Goal: Task Accomplishment & Management: Use online tool/utility

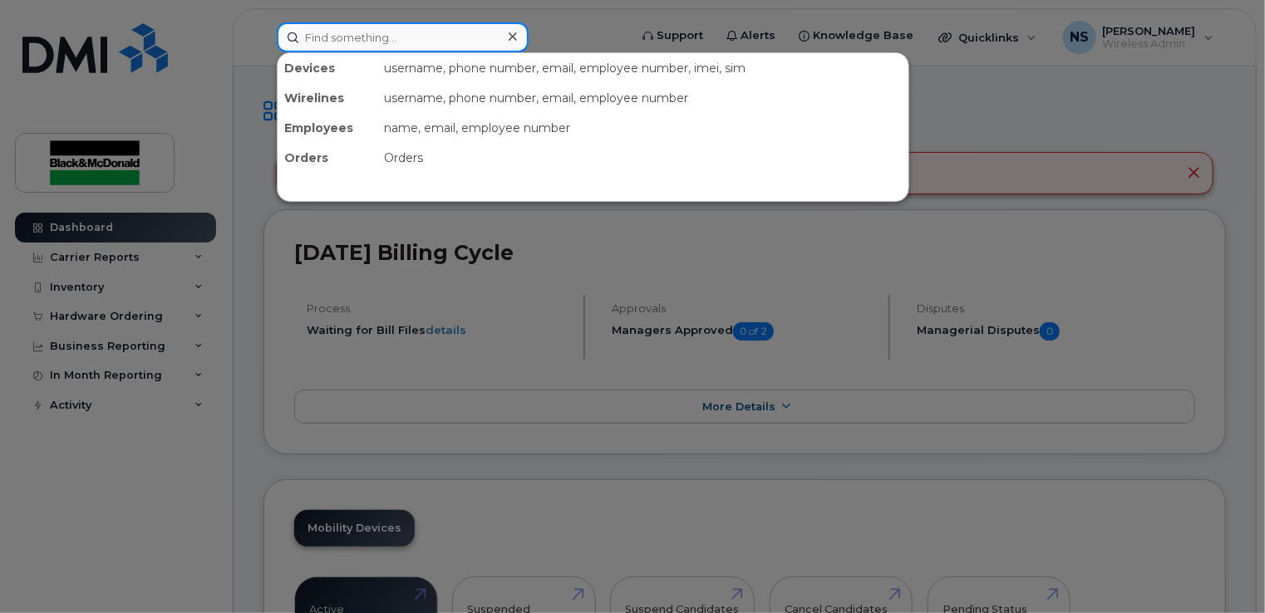
click at [452, 38] on input at bounding box center [403, 37] width 252 height 30
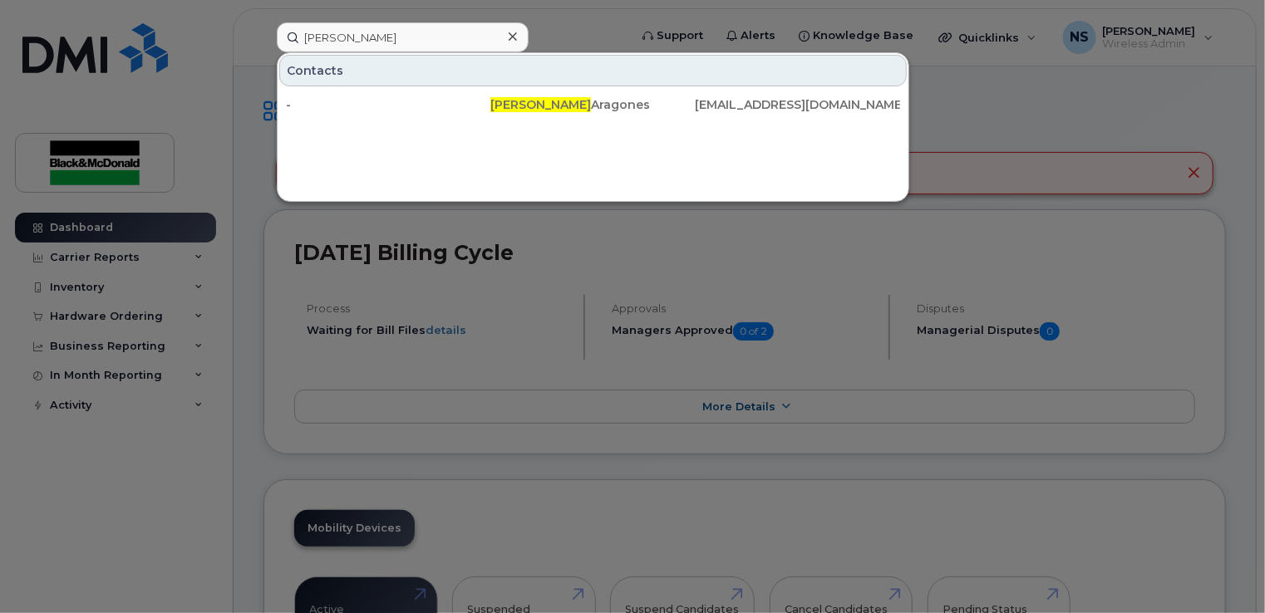
click at [186, 431] on div at bounding box center [632, 306] width 1265 height 613
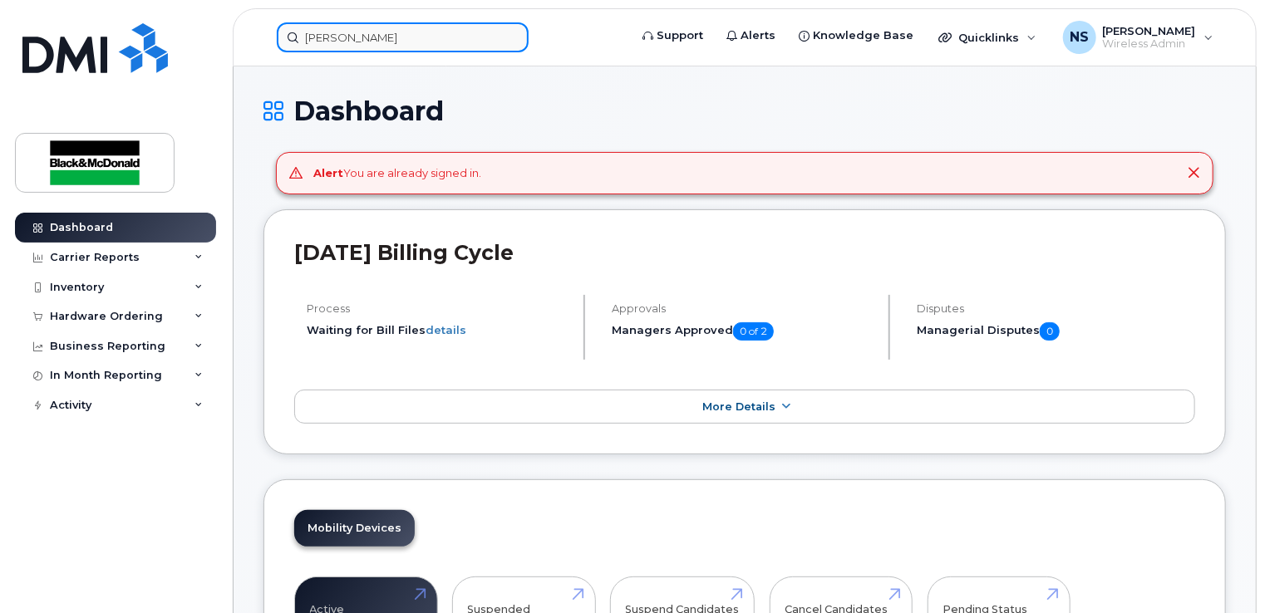
click at [347, 42] on input "melissa" at bounding box center [403, 37] width 252 height 30
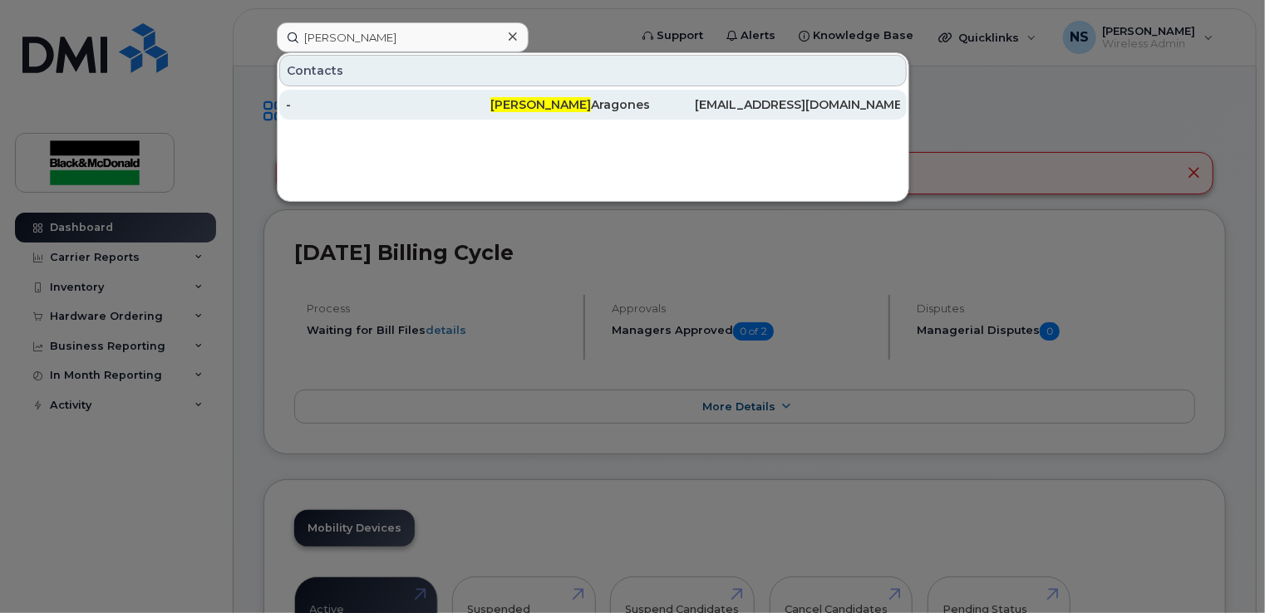
click at [543, 111] on div "Melissa Aragones" at bounding box center [592, 104] width 204 height 17
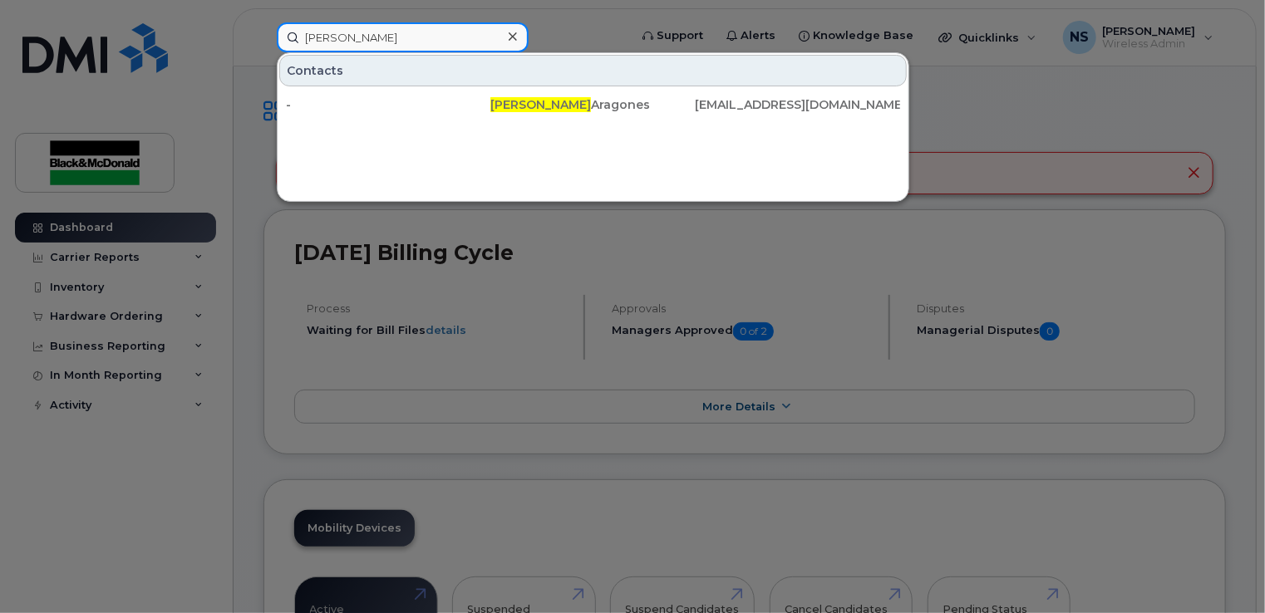
drag, startPoint x: 446, startPoint y: 47, endPoint x: 269, endPoint y: 38, distance: 176.4
click at [269, 38] on div "melissa Contacts - Melissa Aragones maragones@blackandmcdonald.com" at bounding box center [446, 37] width 367 height 30
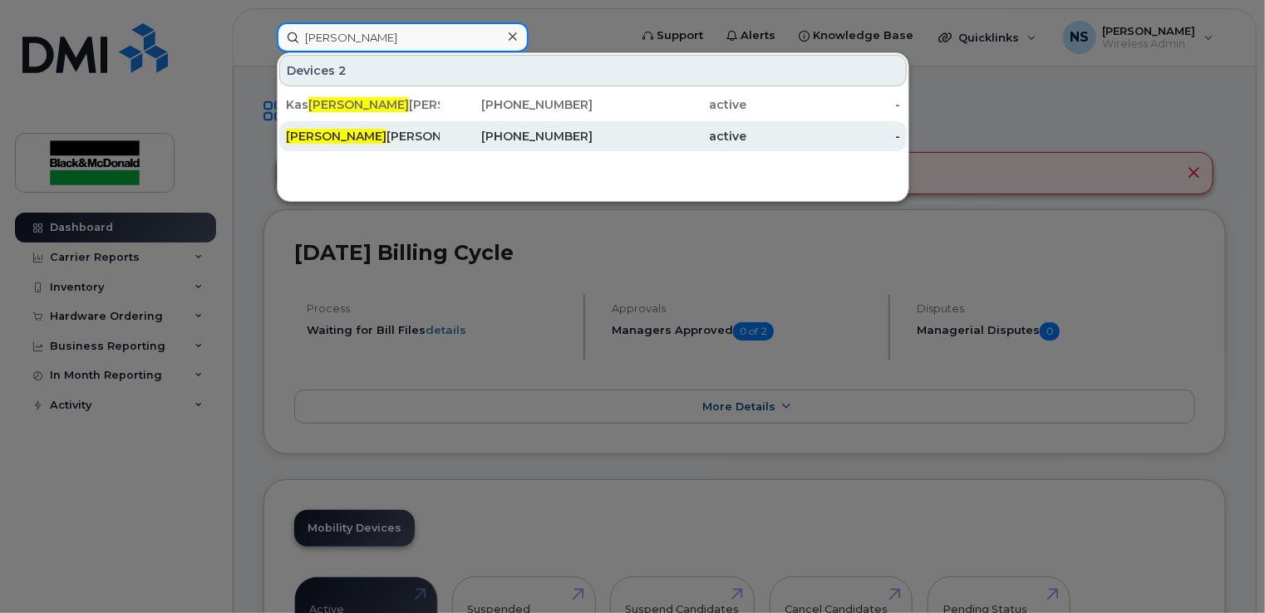
type input "sandra"
click at [386, 137] on div "Sandra Fernandes" at bounding box center [363, 136] width 154 height 17
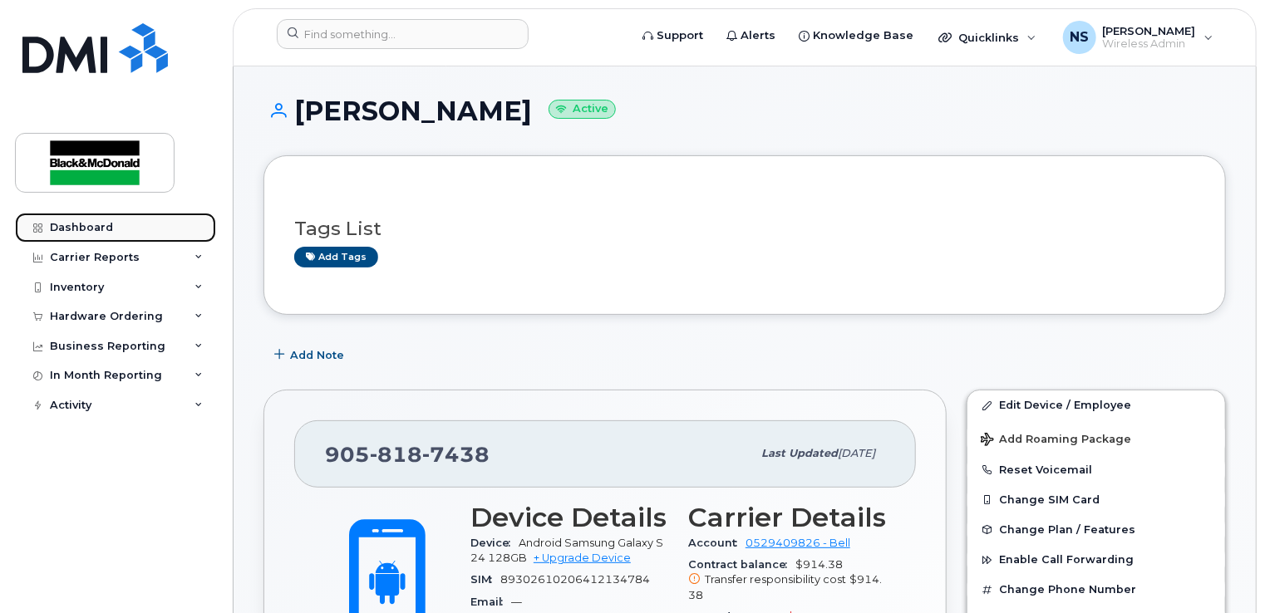
click at [107, 228] on div "Dashboard" at bounding box center [81, 227] width 63 height 13
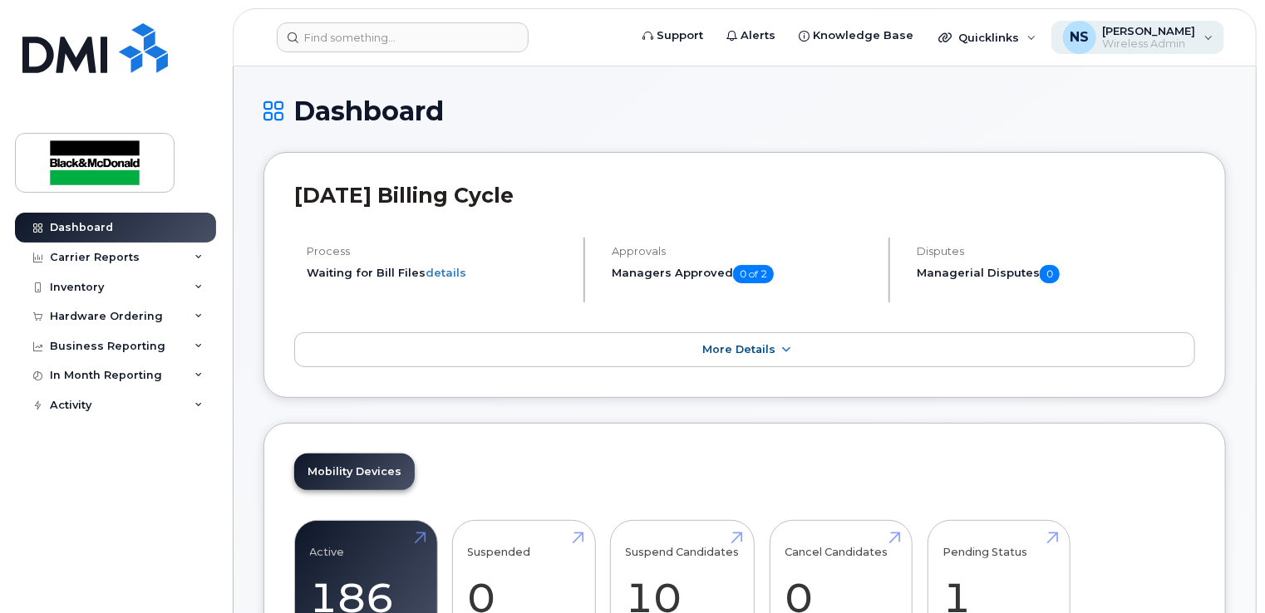
click at [1206, 36] on div "NS [PERSON_NAME] Wireless Admin" at bounding box center [1138, 37] width 174 height 33
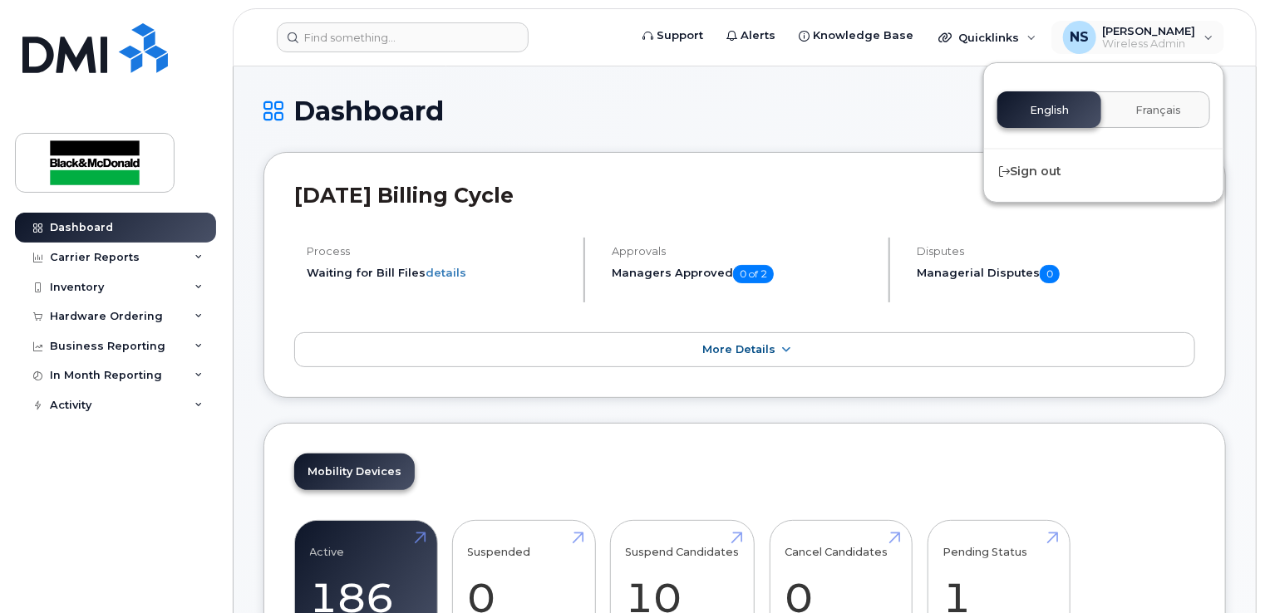
click at [612, 124] on h1 "Dashboard" at bounding box center [744, 110] width 963 height 29
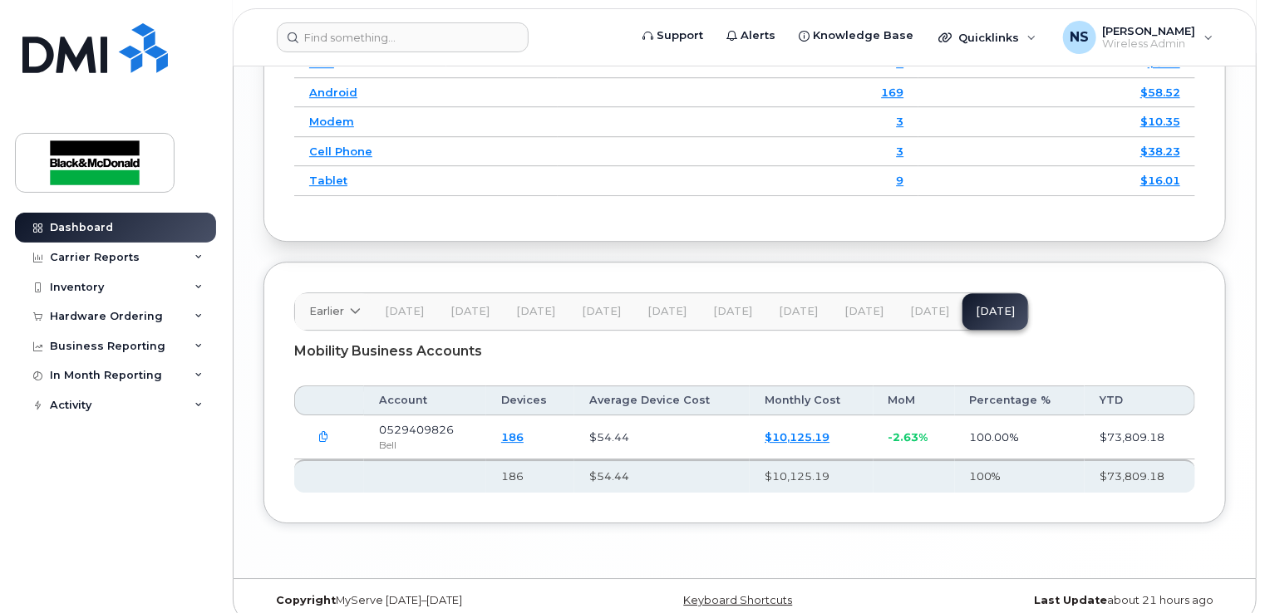
scroll to position [2400, 0]
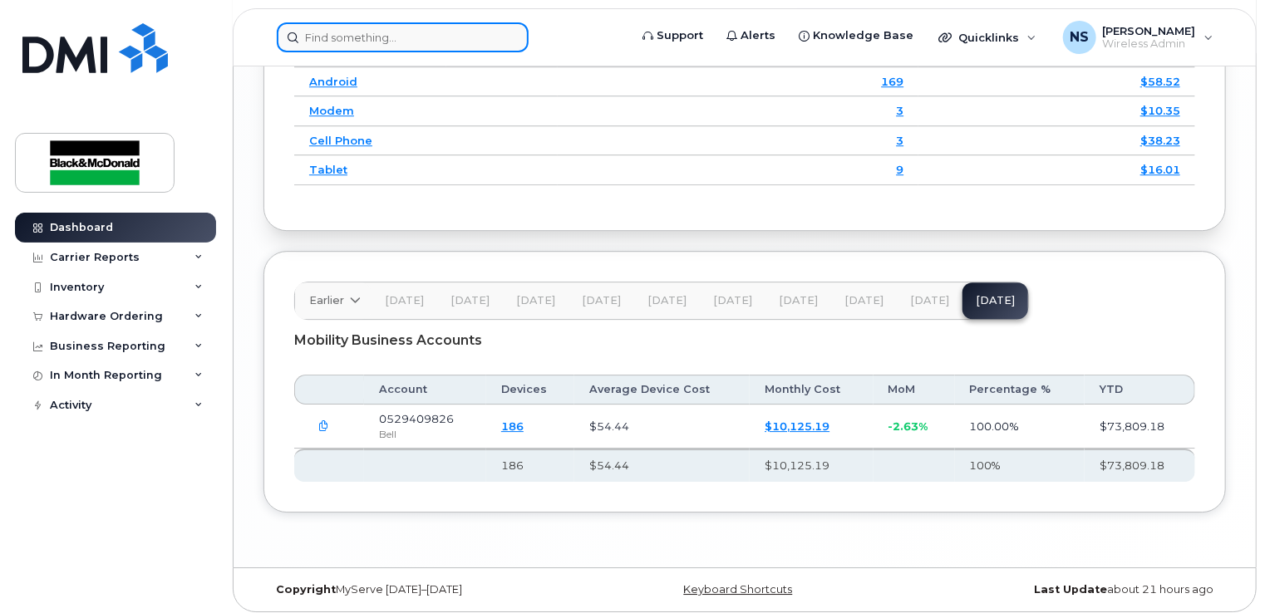
click at [357, 47] on input at bounding box center [403, 37] width 252 height 30
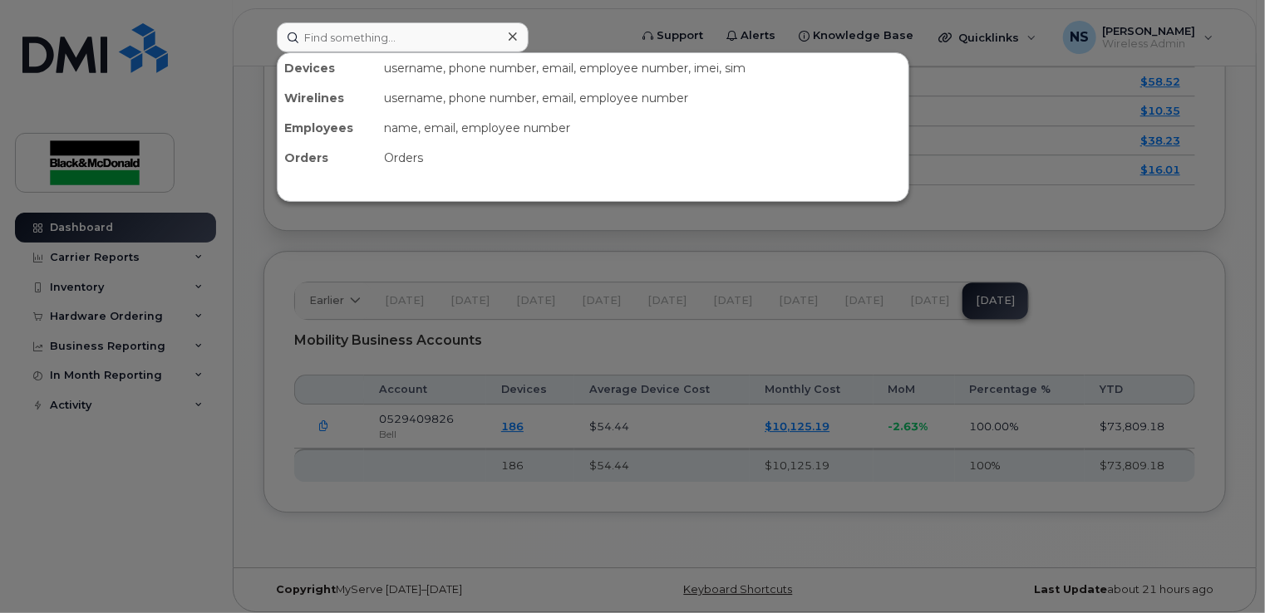
click at [221, 439] on div at bounding box center [632, 306] width 1265 height 613
click at [349, 40] on input at bounding box center [403, 37] width 252 height 30
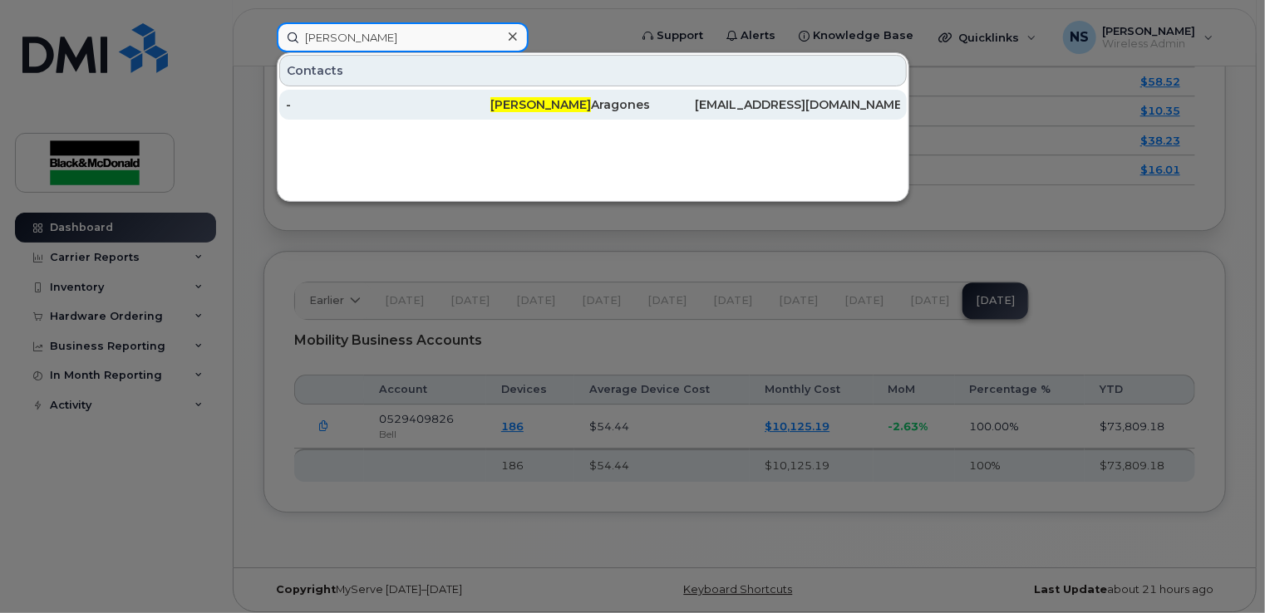
type input "melissa"
click at [623, 96] on div "Melissa Aragones" at bounding box center [592, 104] width 204 height 17
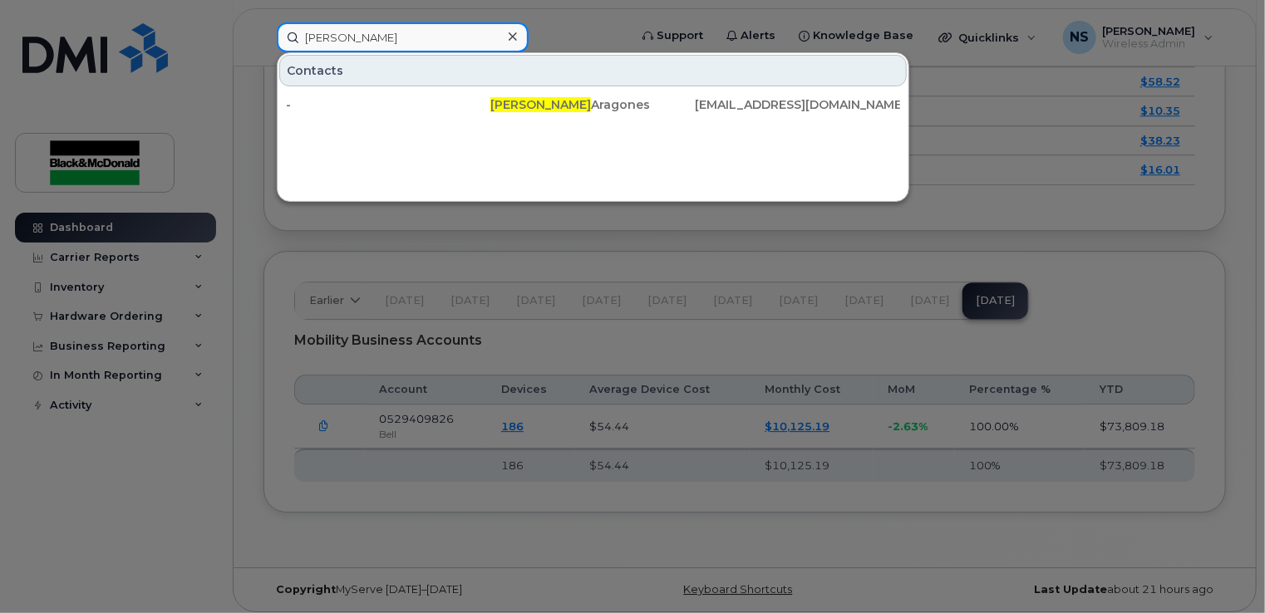
click at [415, 47] on input "melissa" at bounding box center [403, 37] width 252 height 30
drag, startPoint x: 432, startPoint y: 38, endPoint x: 170, endPoint y: 23, distance: 263.1
click at [263, 23] on div "melissa Contacts - Melissa Aragones maragones@blackandmcdonald.com" at bounding box center [446, 37] width 367 height 30
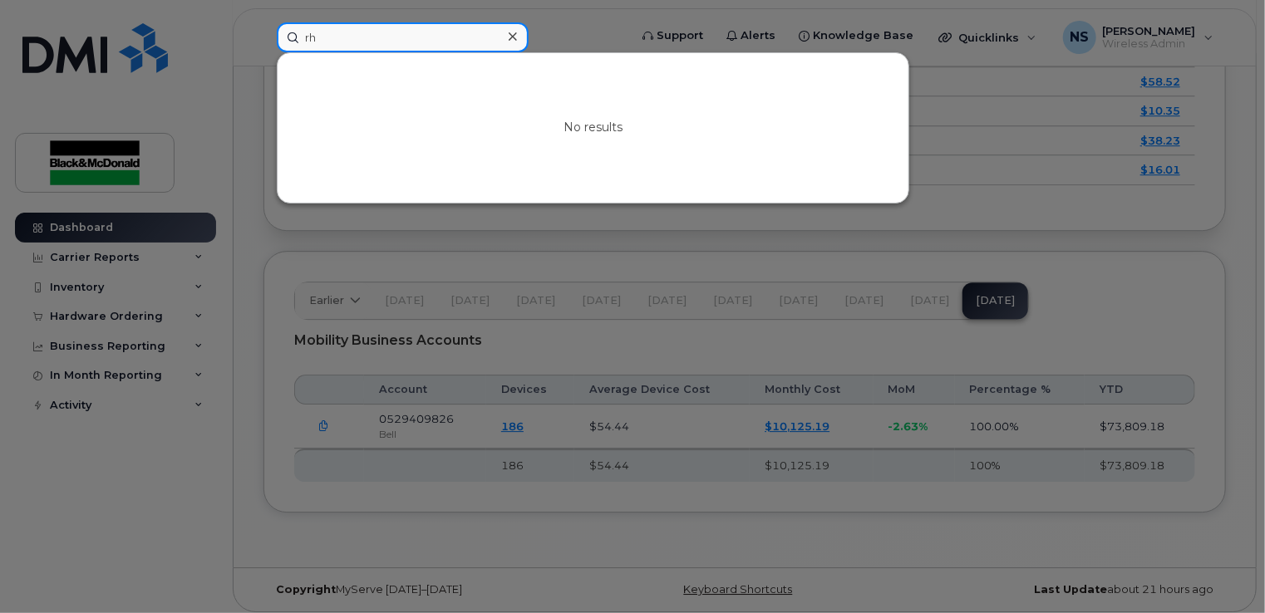
type input "r"
type input "l"
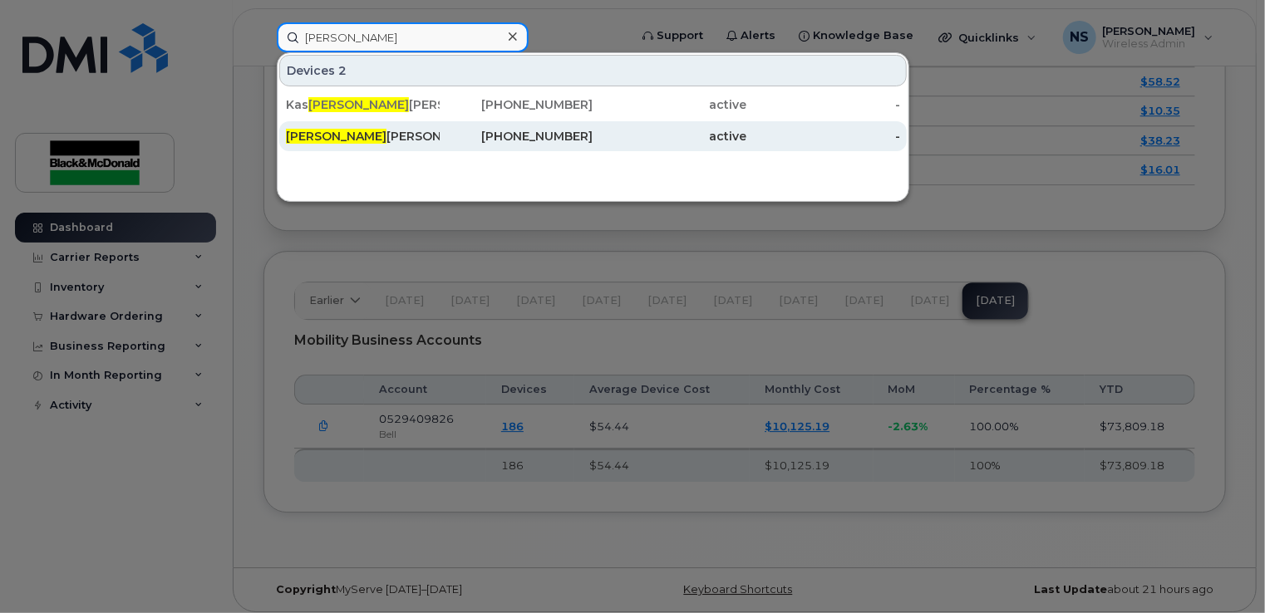
type input "sandra"
click at [411, 135] on div "Sandra Fernandes" at bounding box center [363, 136] width 154 height 17
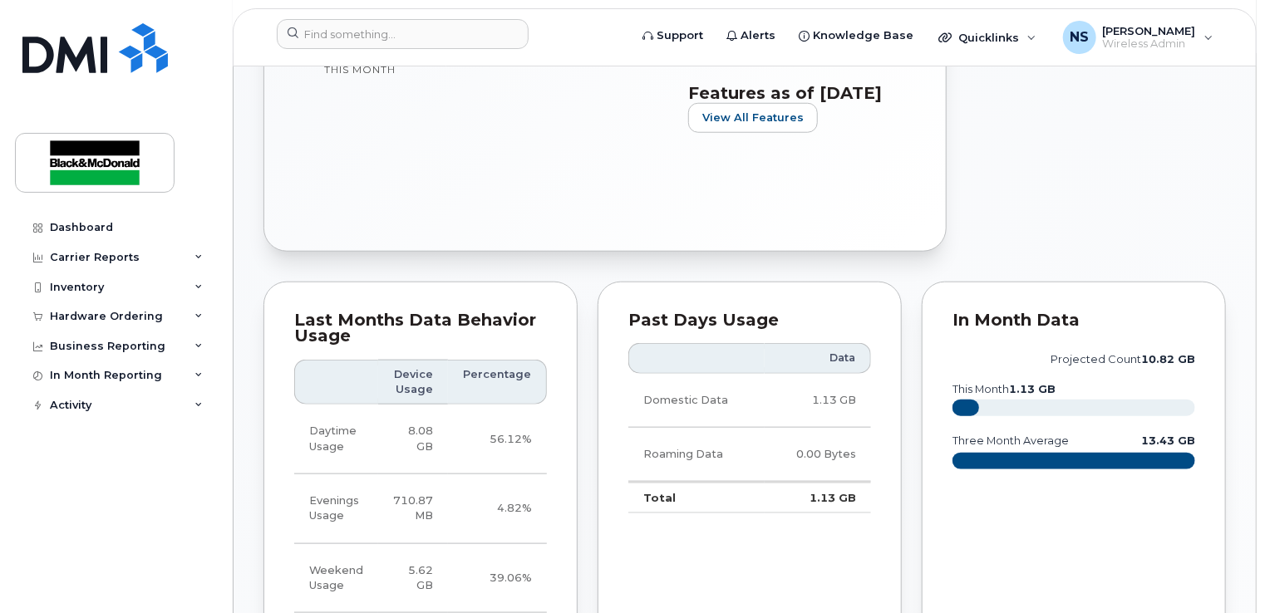
scroll to position [831, 0]
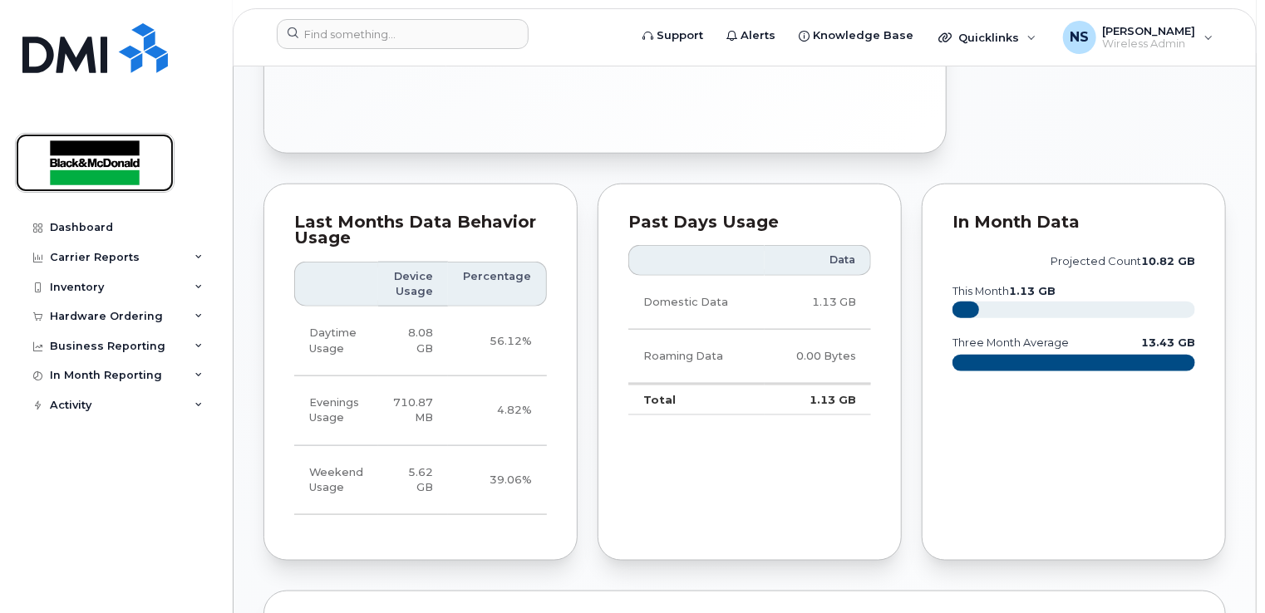
click at [113, 154] on img at bounding box center [95, 163] width 128 height 48
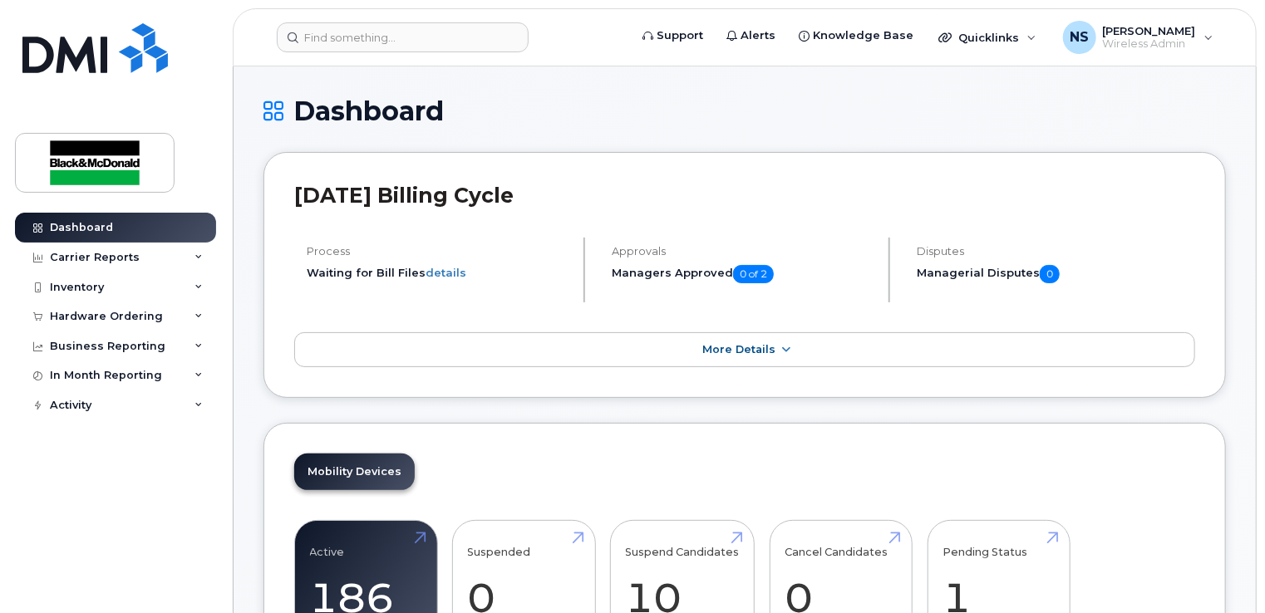
scroll to position [83, 0]
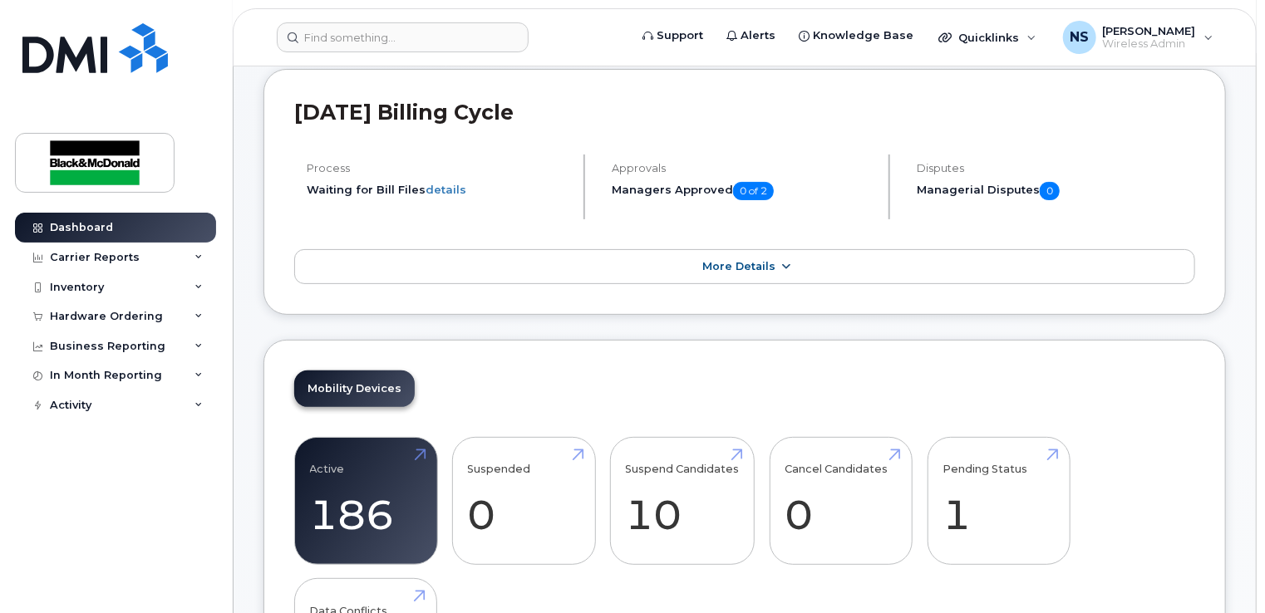
click at [781, 262] on icon at bounding box center [785, 267] width 13 height 11
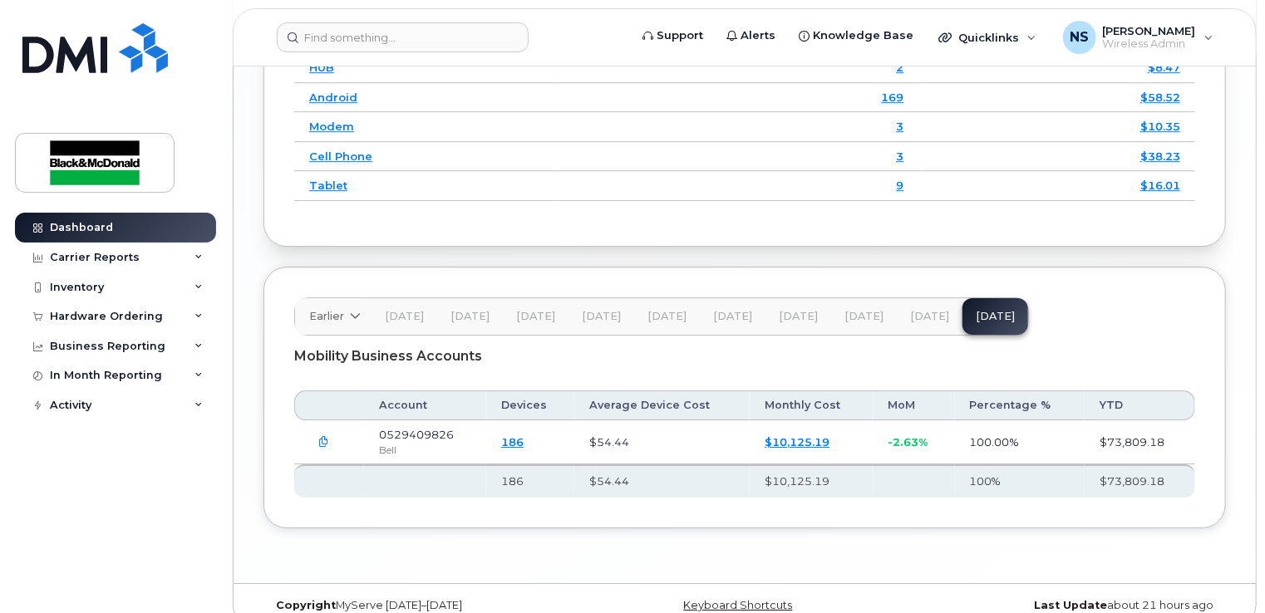
scroll to position [2543, 0]
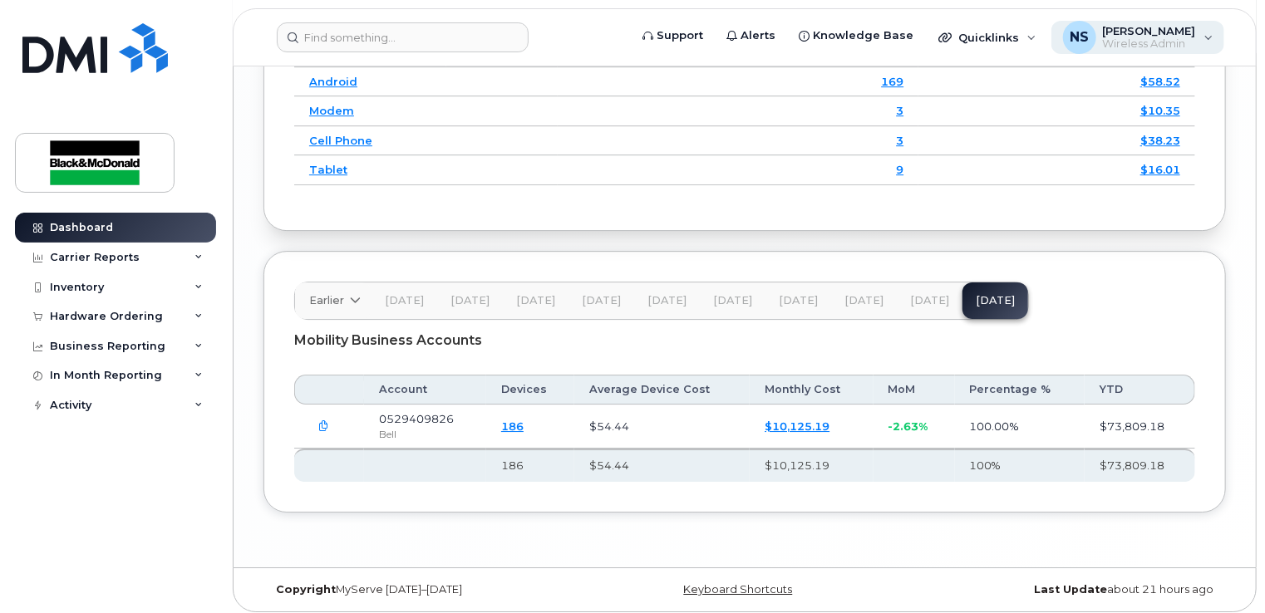
click at [1089, 42] on span "NS" at bounding box center [1079, 37] width 19 height 20
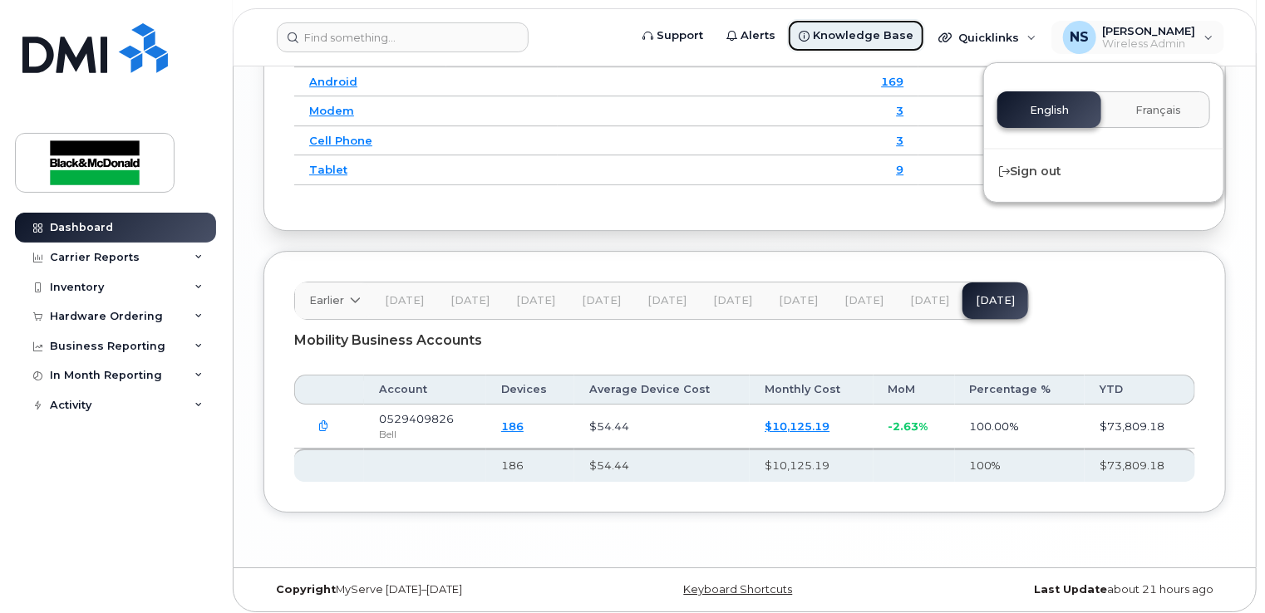
click at [890, 42] on span "Knowledge Base" at bounding box center [863, 35] width 101 height 17
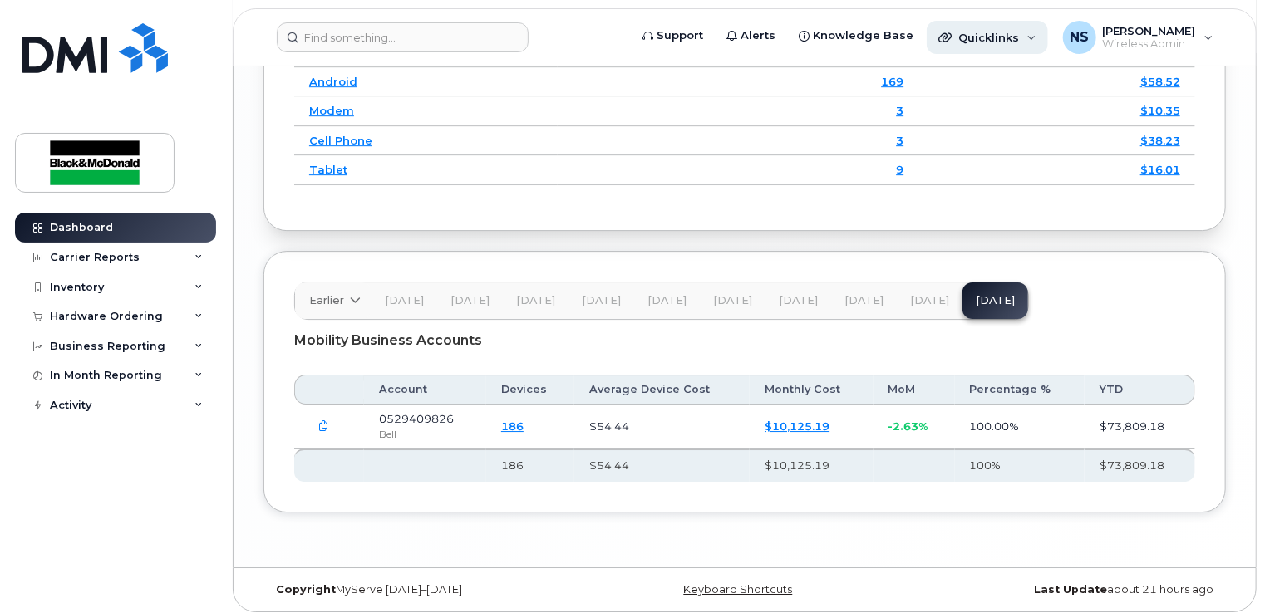
click at [1043, 44] on div "Quicklinks" at bounding box center [987, 37] width 121 height 33
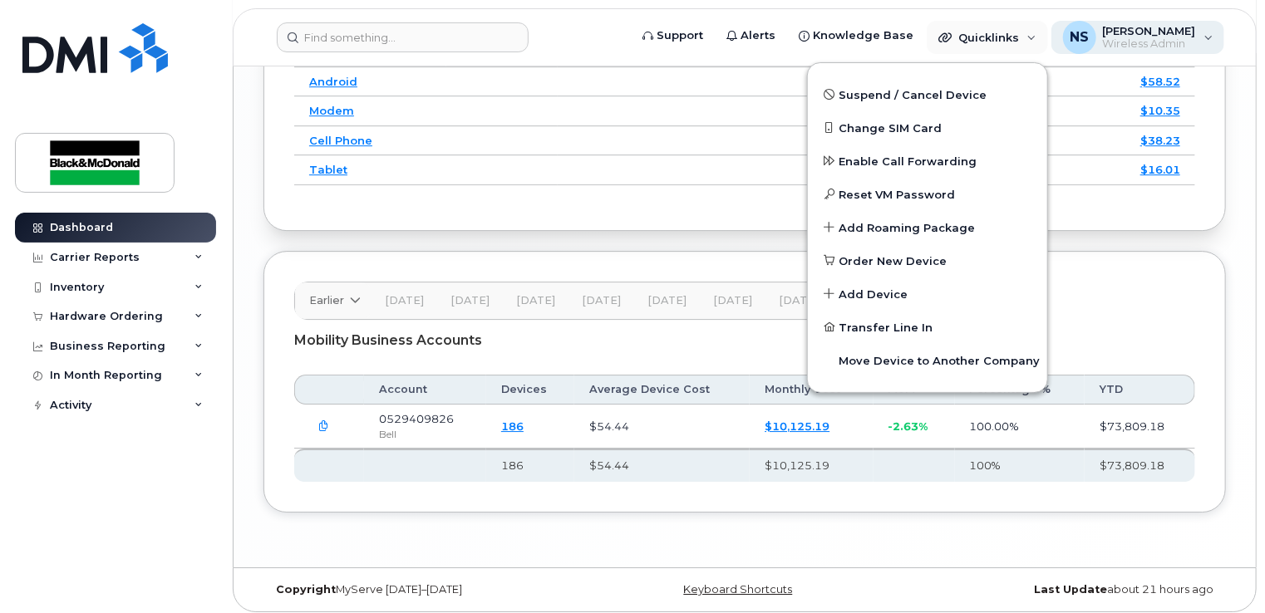
click at [1178, 29] on span "[PERSON_NAME]" at bounding box center [1149, 30] width 93 height 13
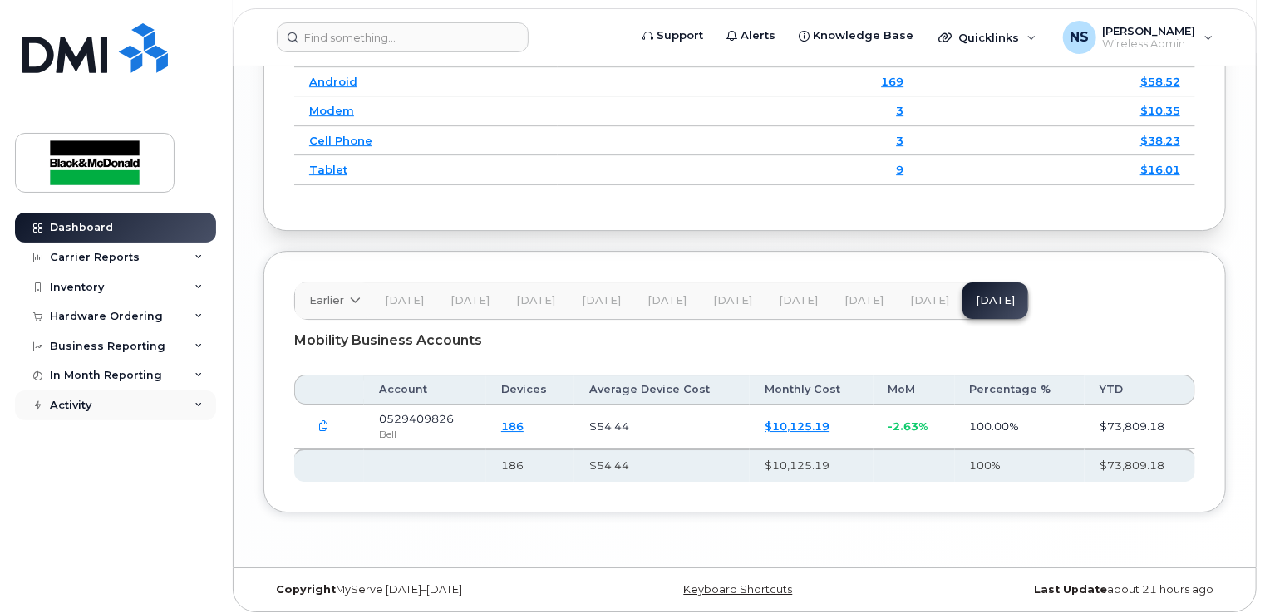
click at [194, 411] on div "Activity" at bounding box center [115, 406] width 201 height 30
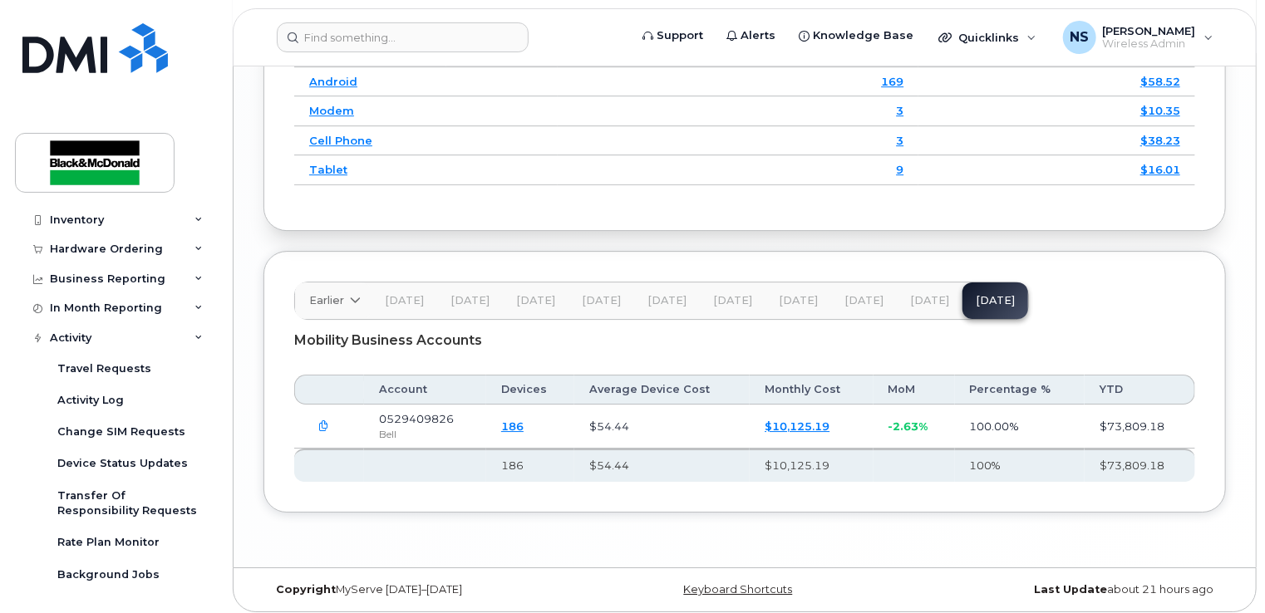
scroll to position [68, 0]
click at [197, 341] on div "Activity" at bounding box center [115, 338] width 201 height 30
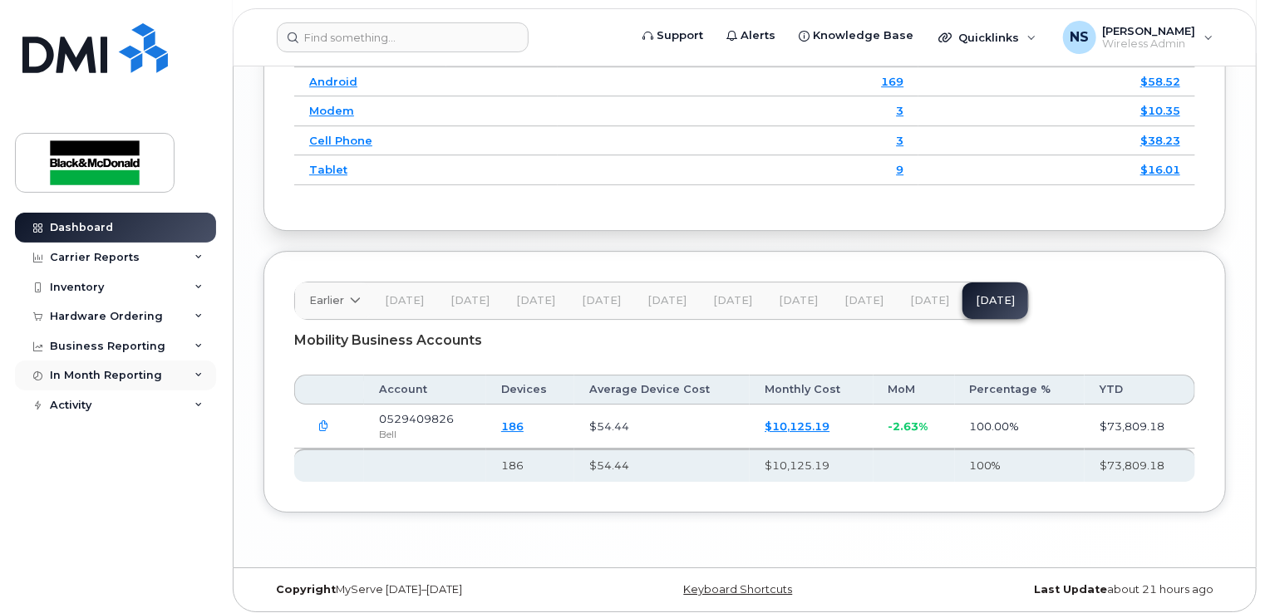
click at [201, 382] on div "In Month Reporting" at bounding box center [115, 376] width 201 height 30
click at [201, 371] on div "In Month Reporting" at bounding box center [115, 376] width 201 height 30
click at [197, 348] on icon at bounding box center [198, 346] width 8 height 8
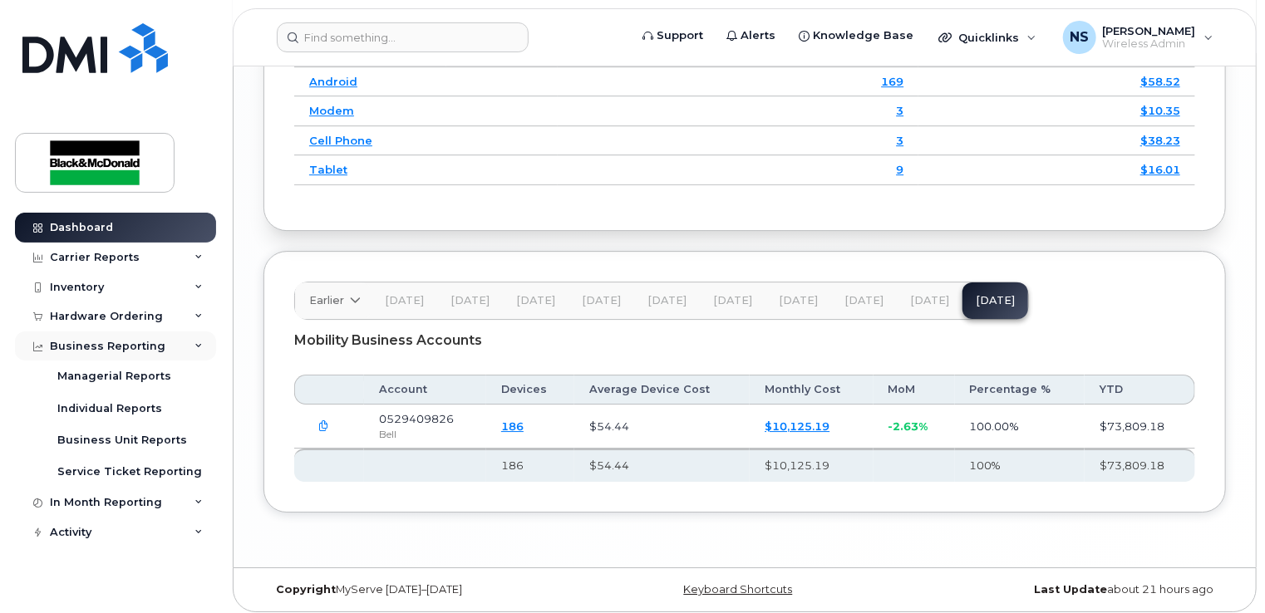
click at [202, 347] on icon at bounding box center [198, 346] width 8 height 8
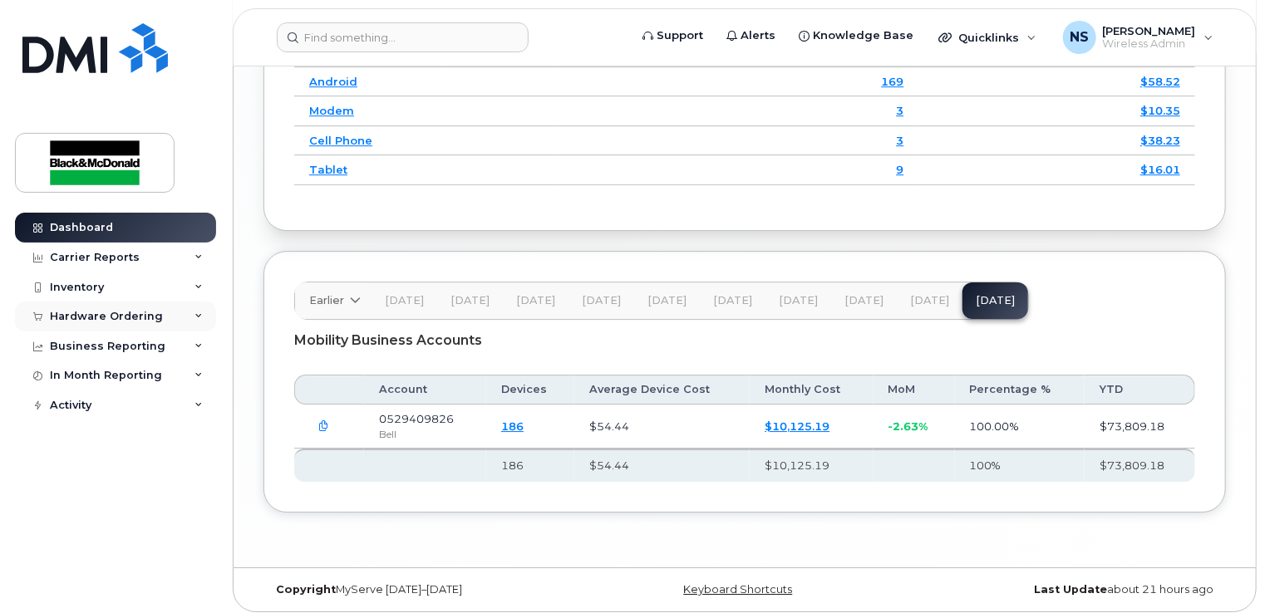
click at [199, 315] on icon at bounding box center [198, 317] width 8 height 8
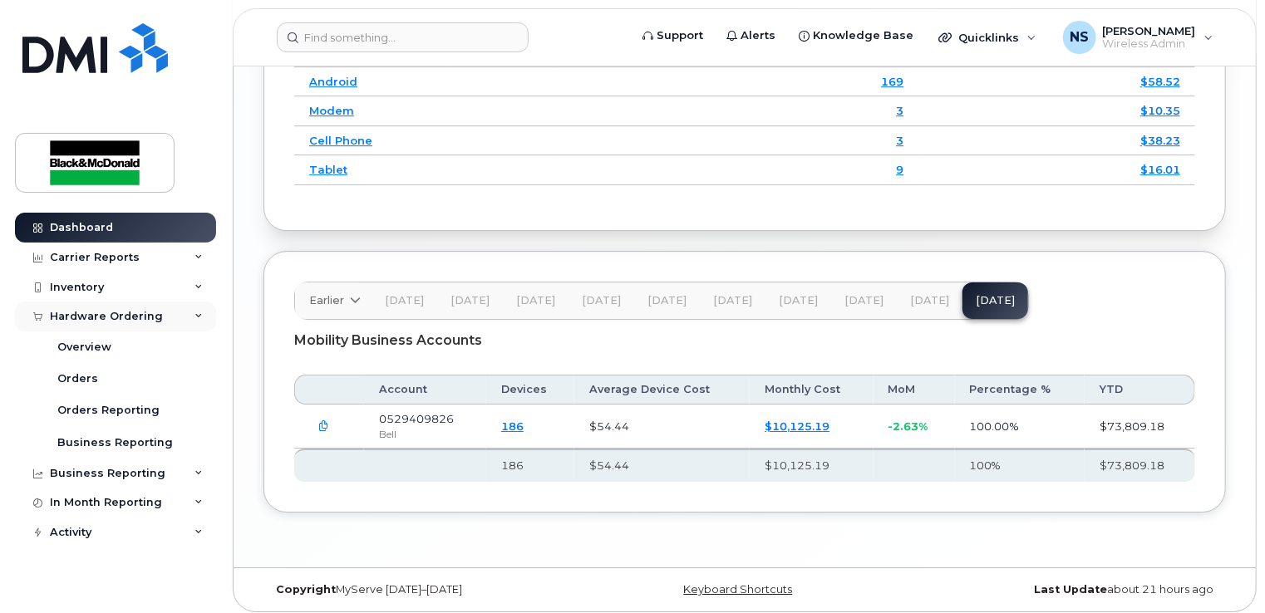
click at [199, 315] on icon at bounding box center [198, 317] width 8 height 8
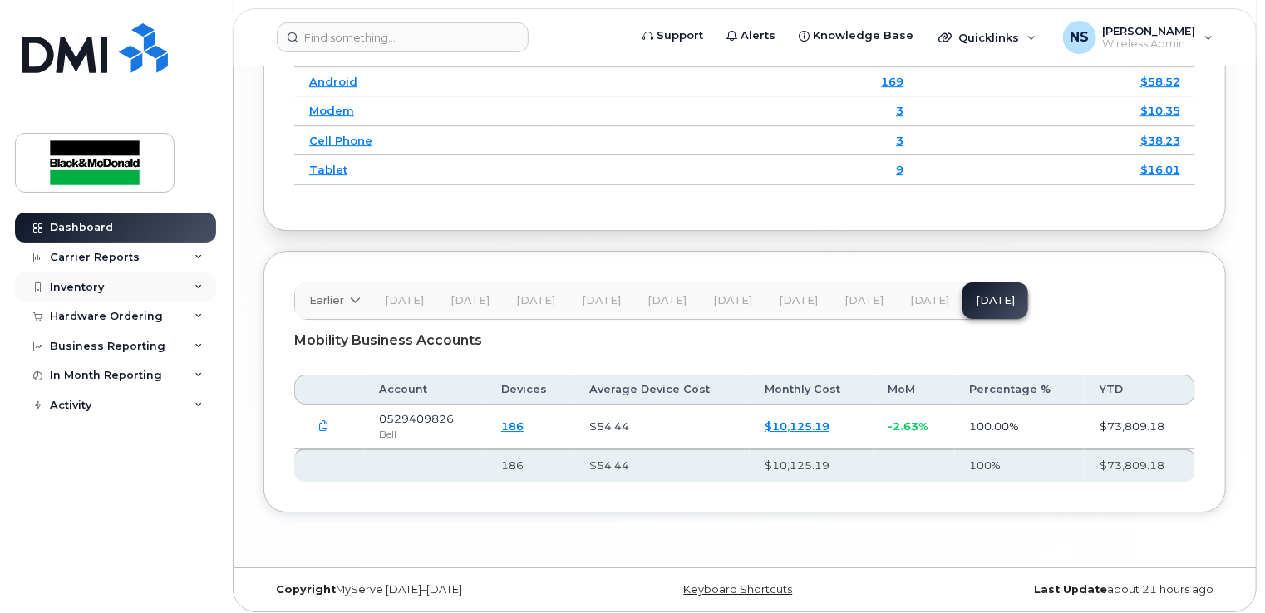
click at [194, 291] on div "Inventory" at bounding box center [115, 288] width 201 height 30
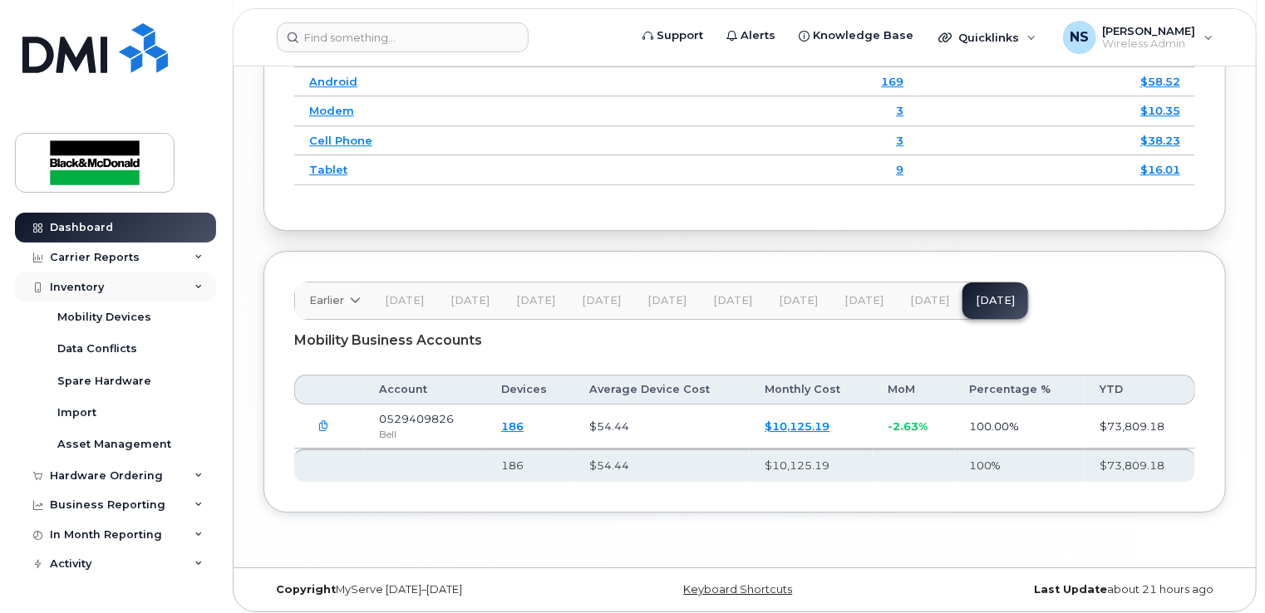
click at [194, 291] on div "Inventory" at bounding box center [115, 288] width 201 height 30
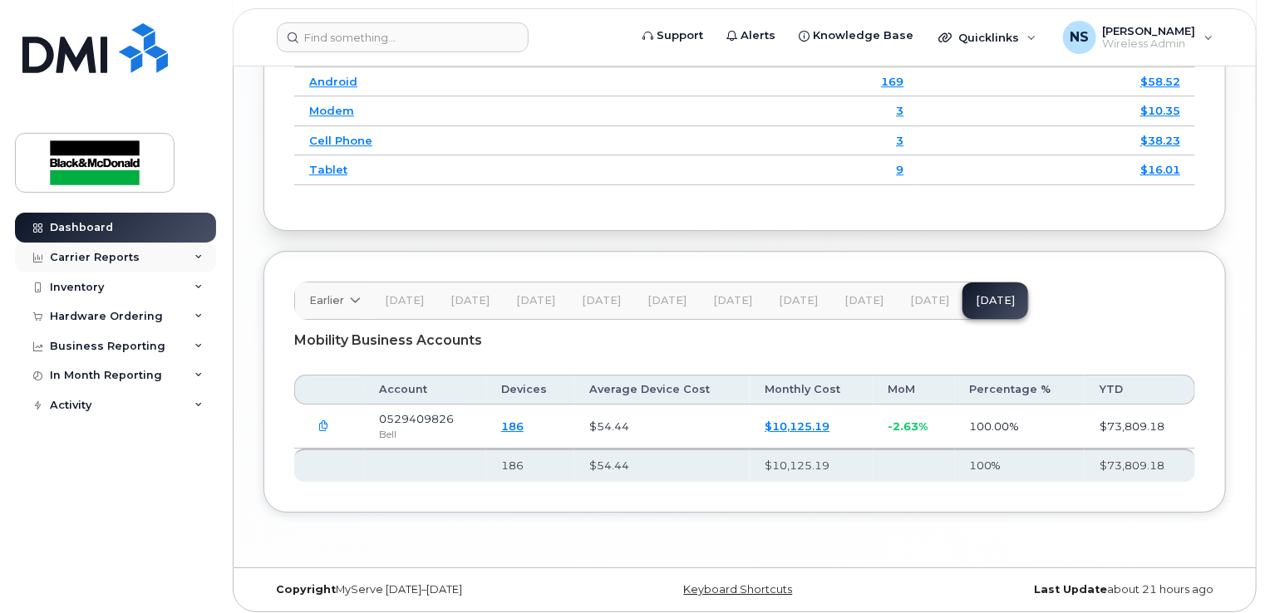
click at [195, 258] on icon at bounding box center [198, 258] width 8 height 8
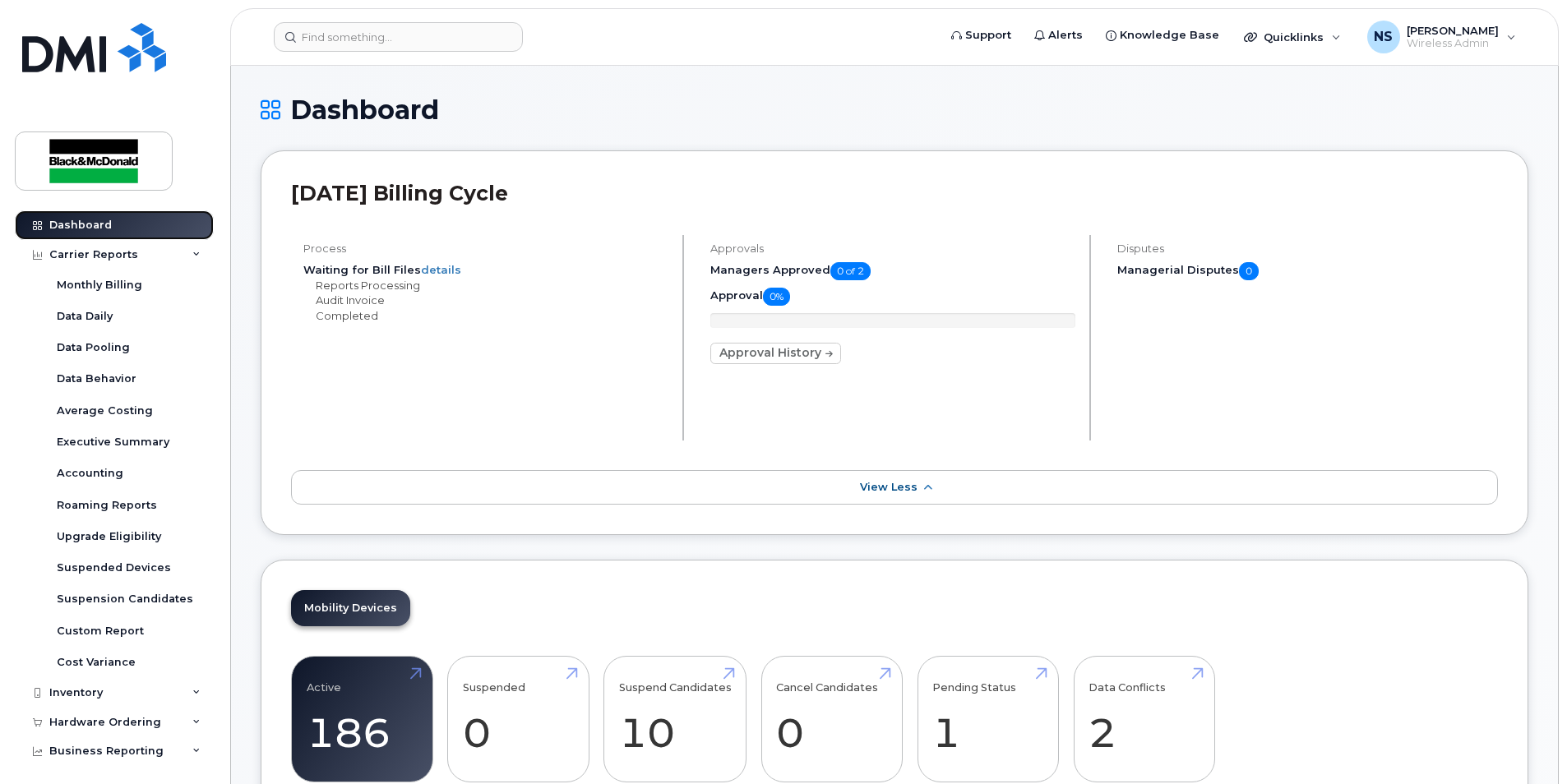
click at [87, 221] on div "Dashboard" at bounding box center [80, 224] width 62 height 13
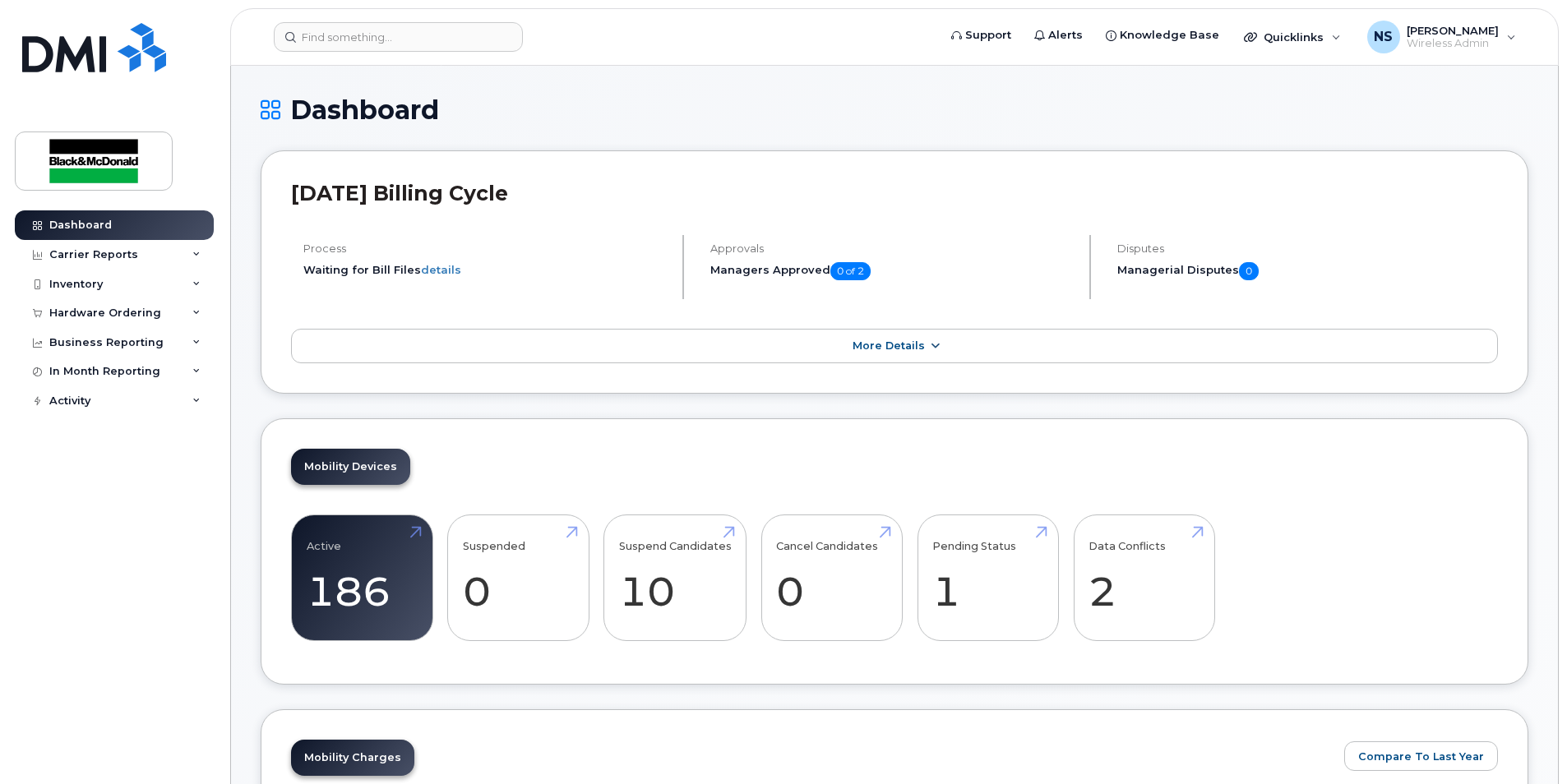
click at [889, 353] on link "More Details" at bounding box center [894, 345] width 1207 height 35
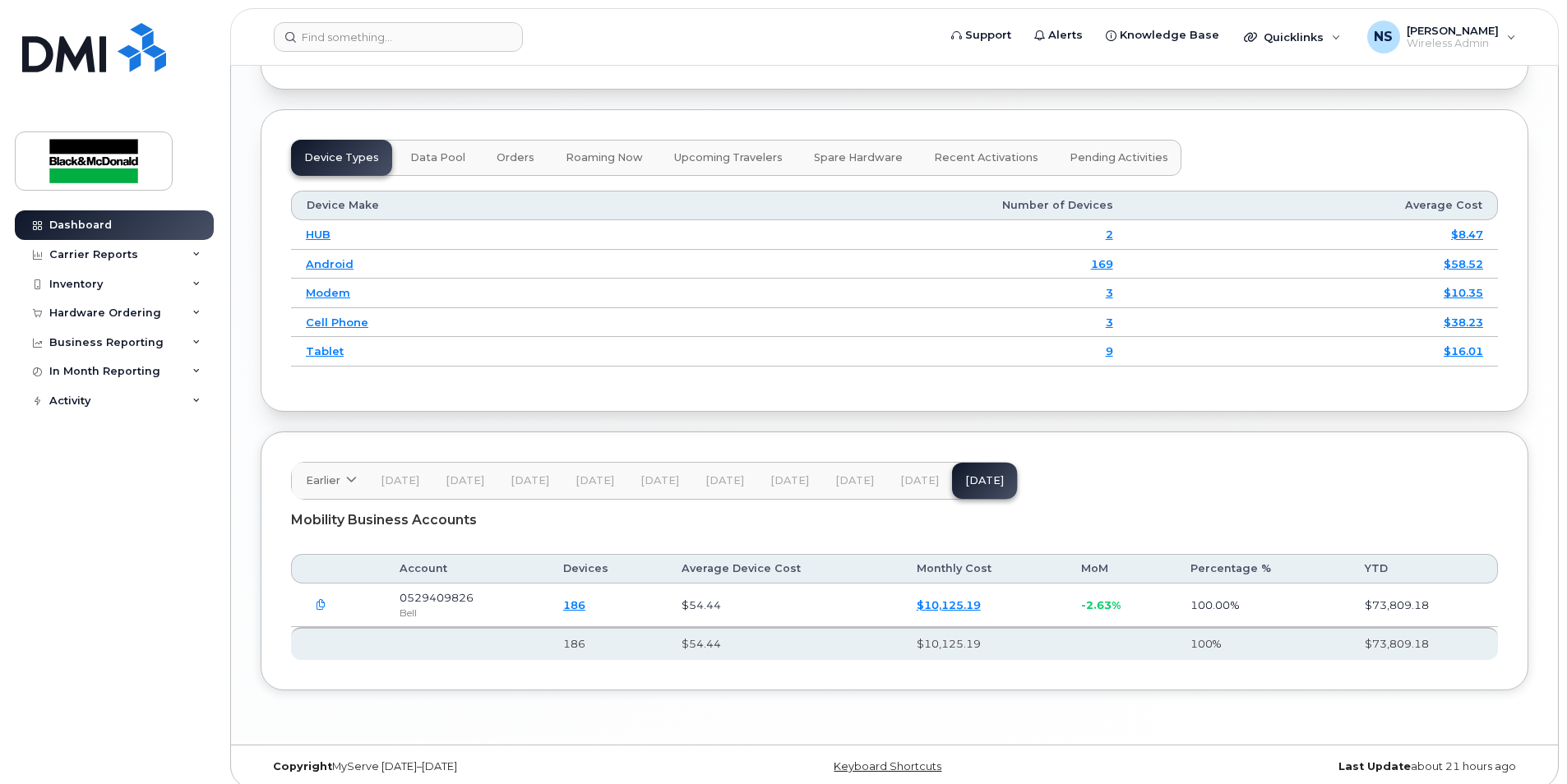
scroll to position [2085, 0]
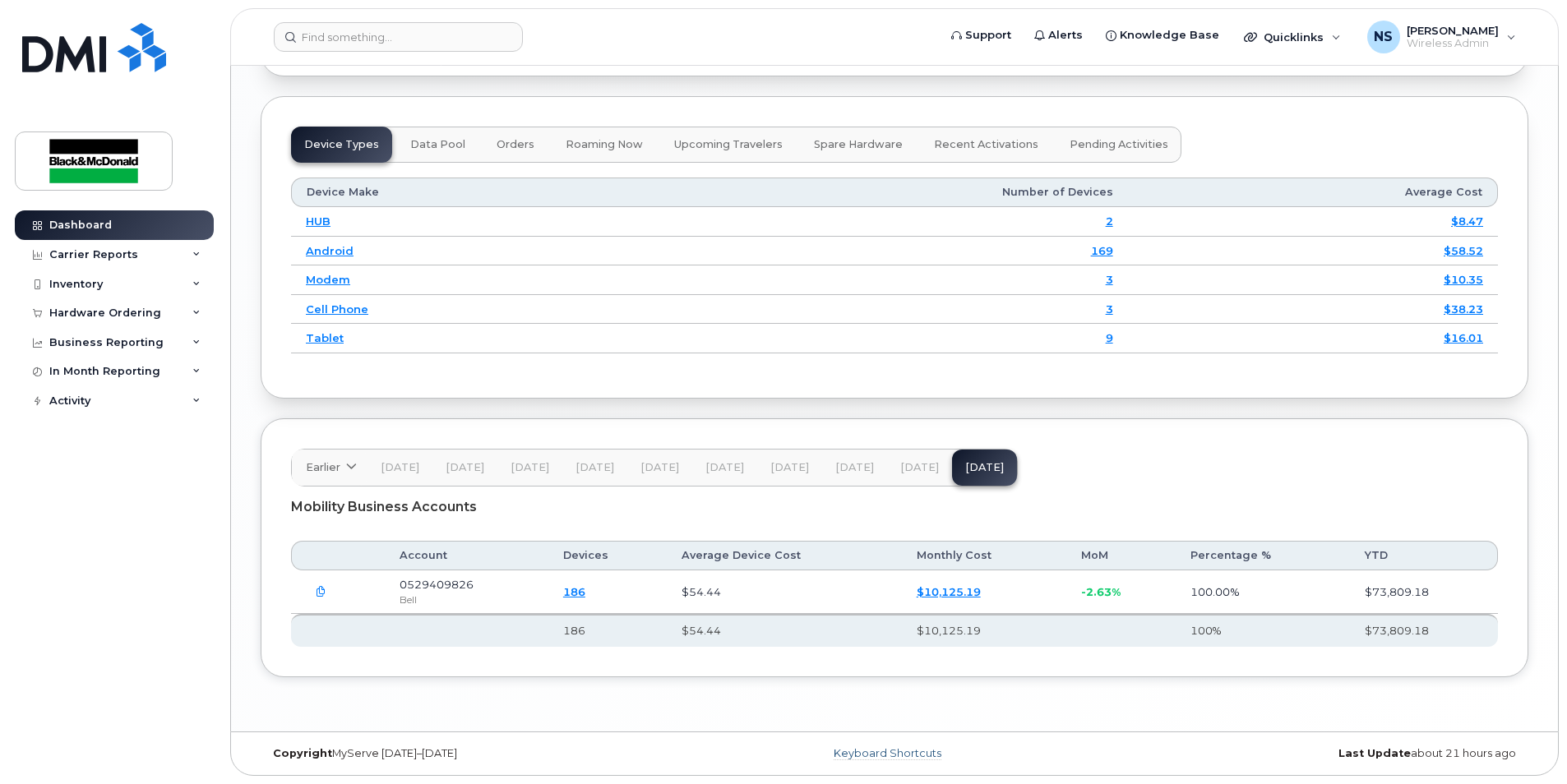
click at [895, 757] on link "Keyboard Shortcuts" at bounding box center [887, 753] width 108 height 13
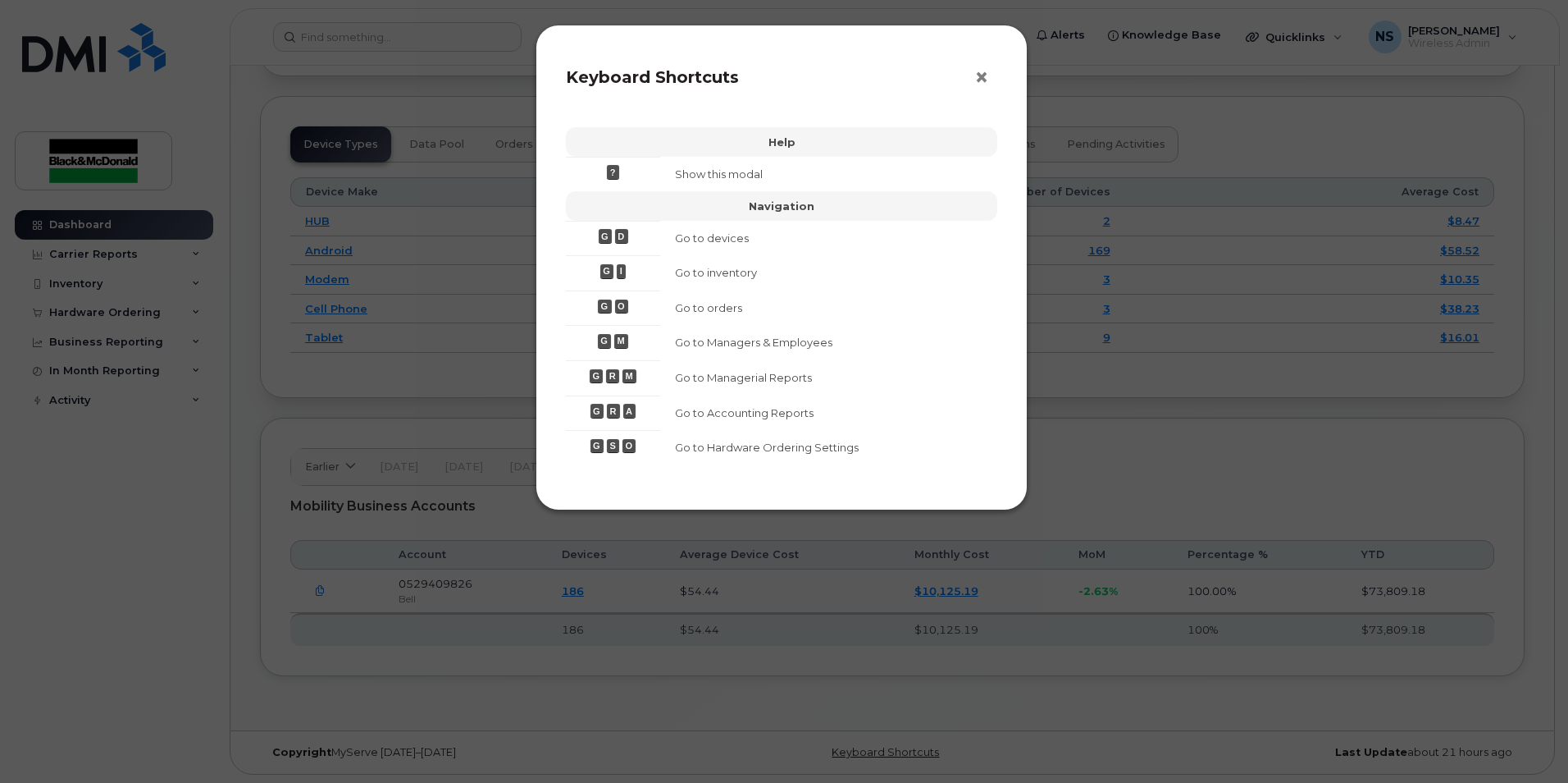
click at [983, 73] on span "×" at bounding box center [981, 77] width 15 height 31
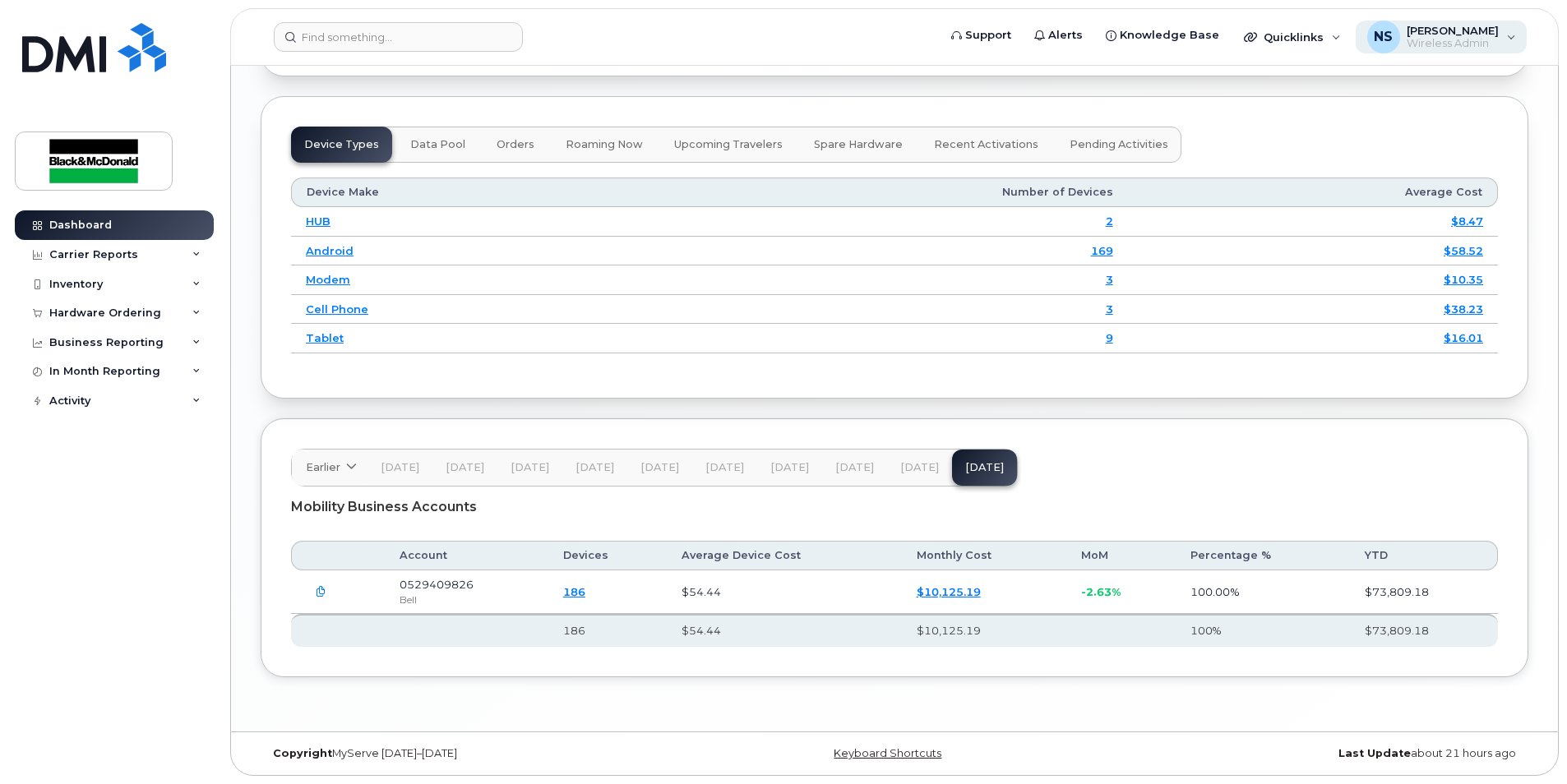
click at [1493, 41] on span "Wireless Admin" at bounding box center [1452, 43] width 92 height 13
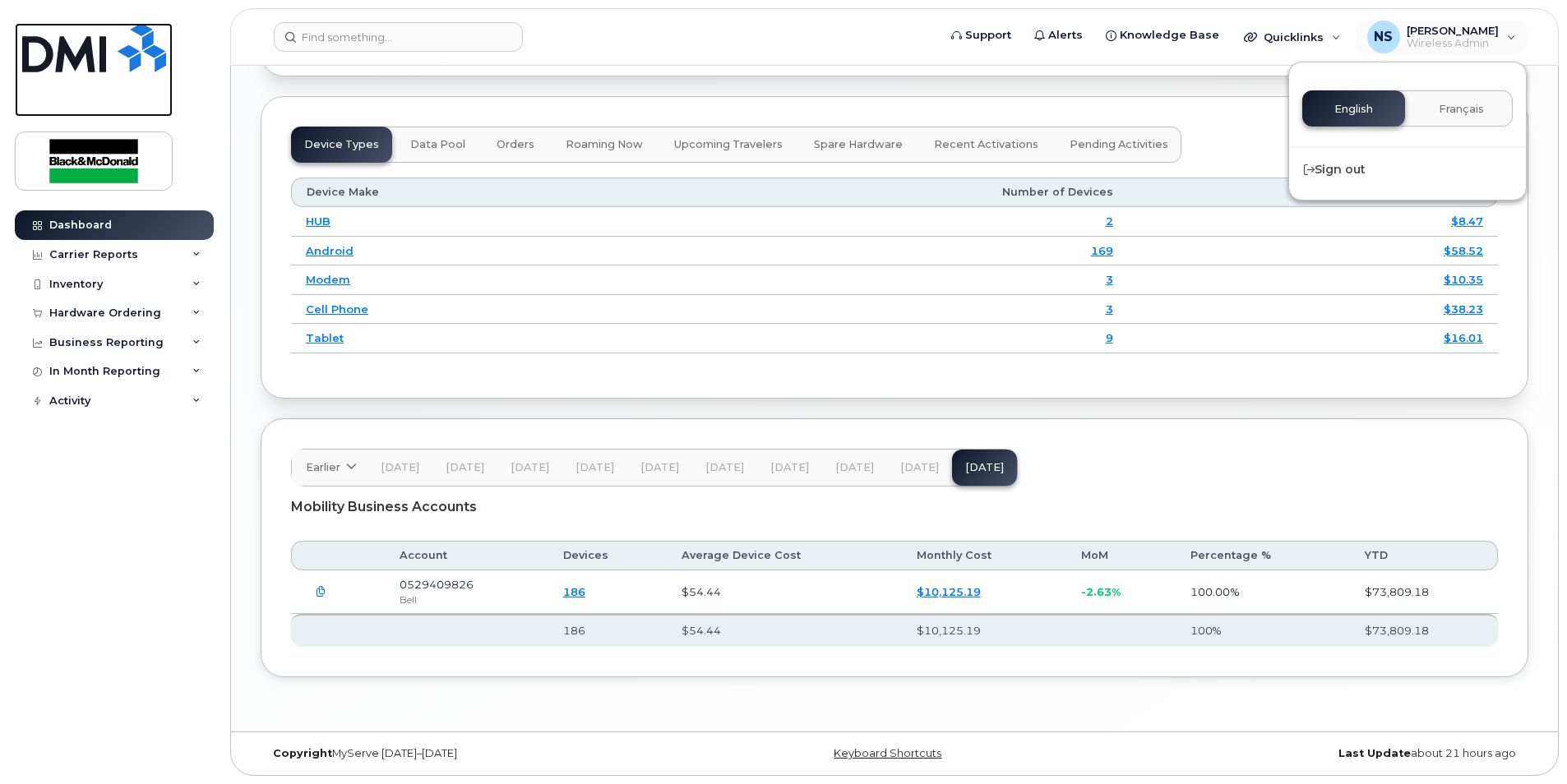
click at [107, 56] on img at bounding box center [93, 47] width 143 height 49
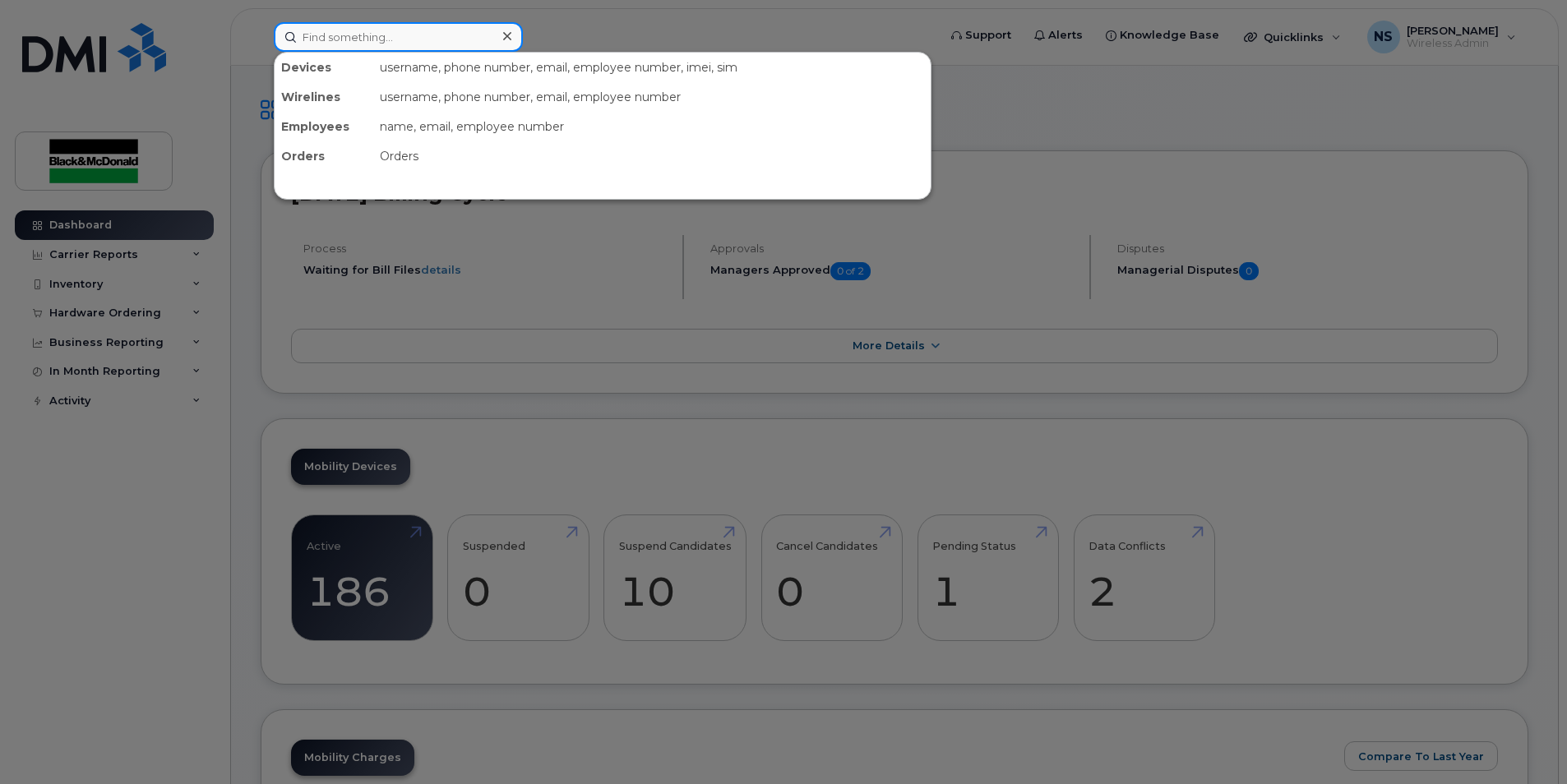
click at [401, 41] on input at bounding box center [399, 37] width 249 height 30
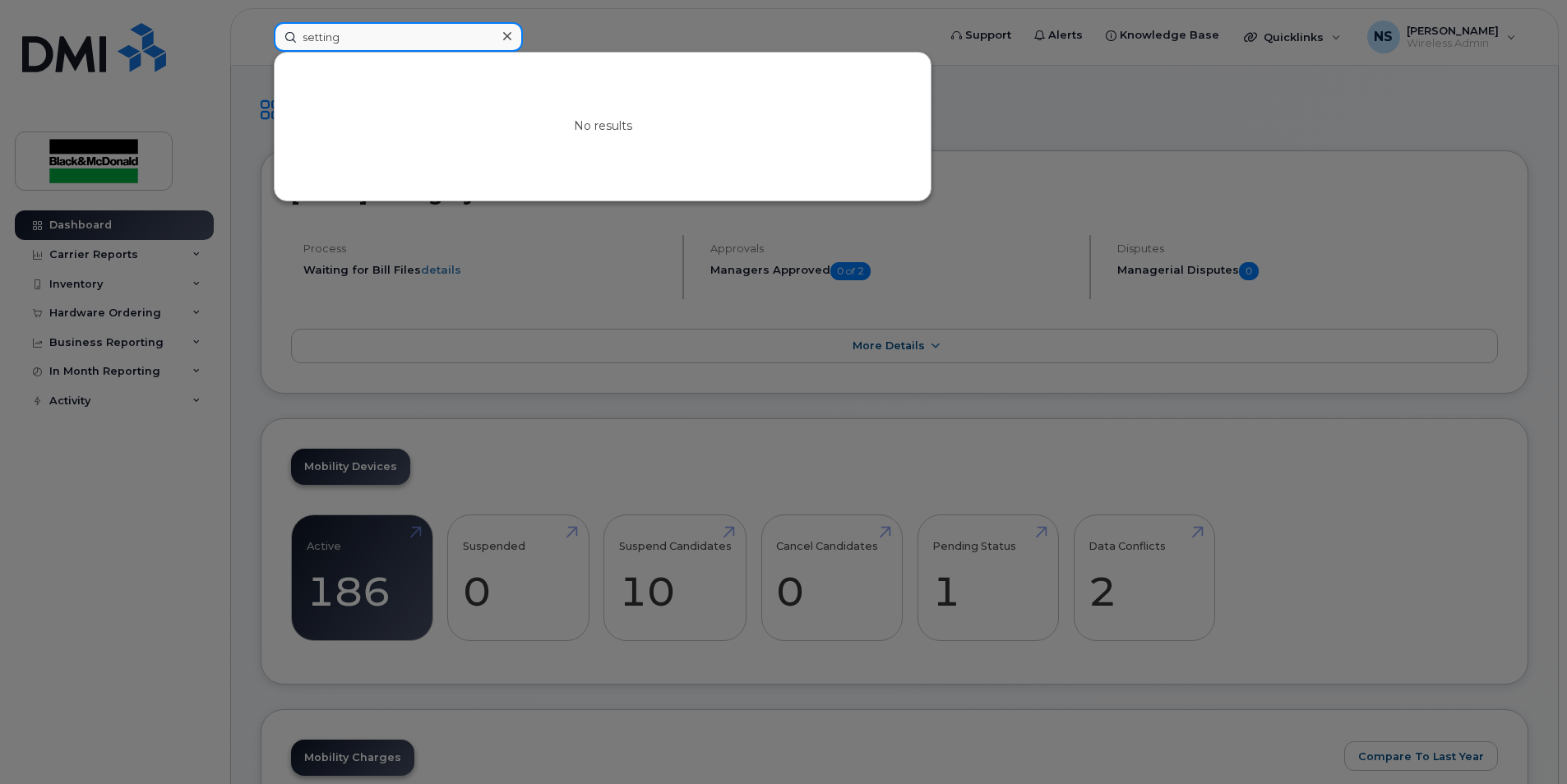
type input "setting"
click at [507, 31] on icon at bounding box center [507, 36] width 8 height 13
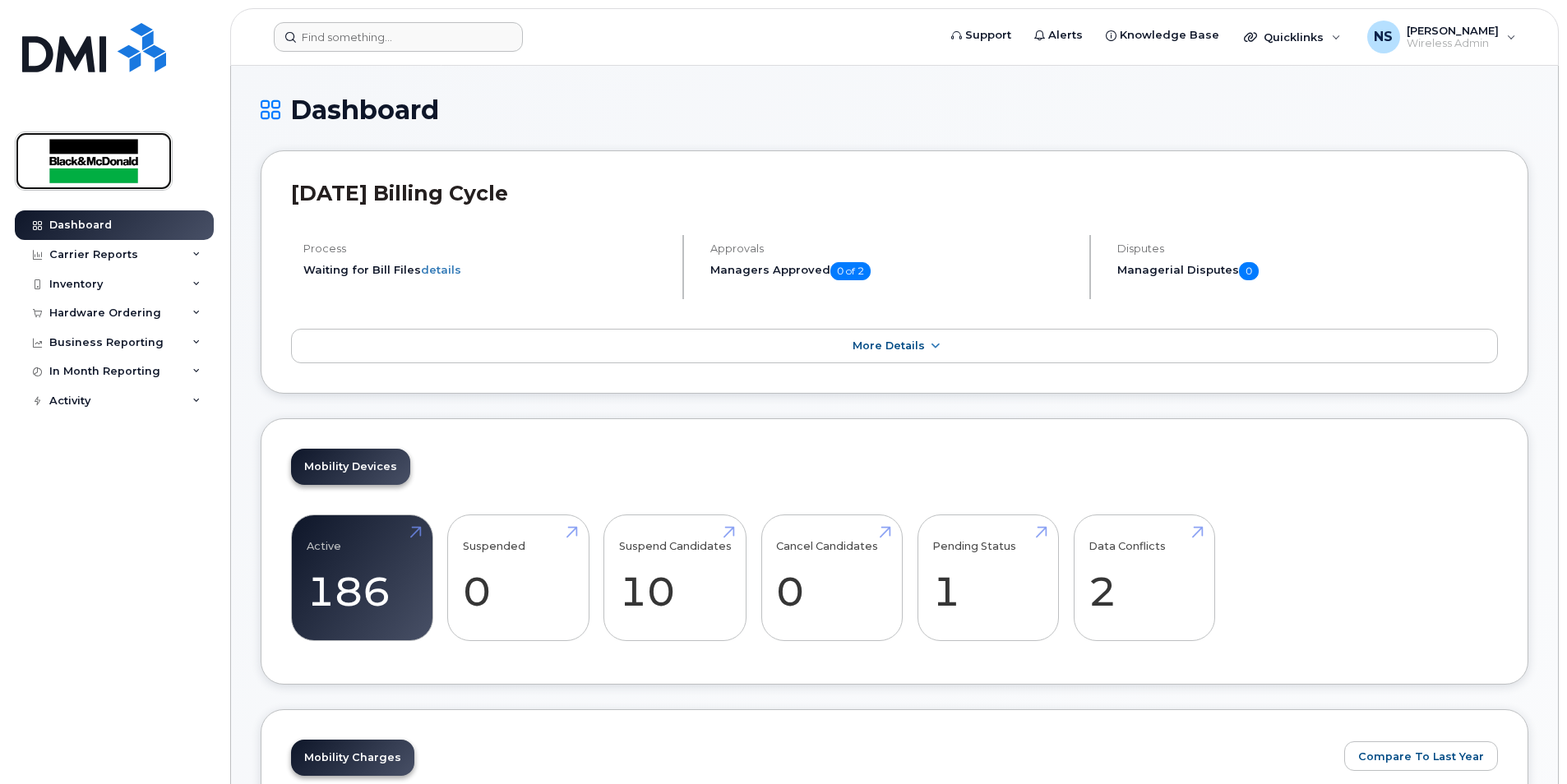
drag, startPoint x: 128, startPoint y: 173, endPoint x: 144, endPoint y: 172, distance: 16.0
click at [128, 173] on img at bounding box center [94, 161] width 127 height 47
click at [103, 316] on div "Hardware Ordering" at bounding box center [105, 312] width 112 height 13
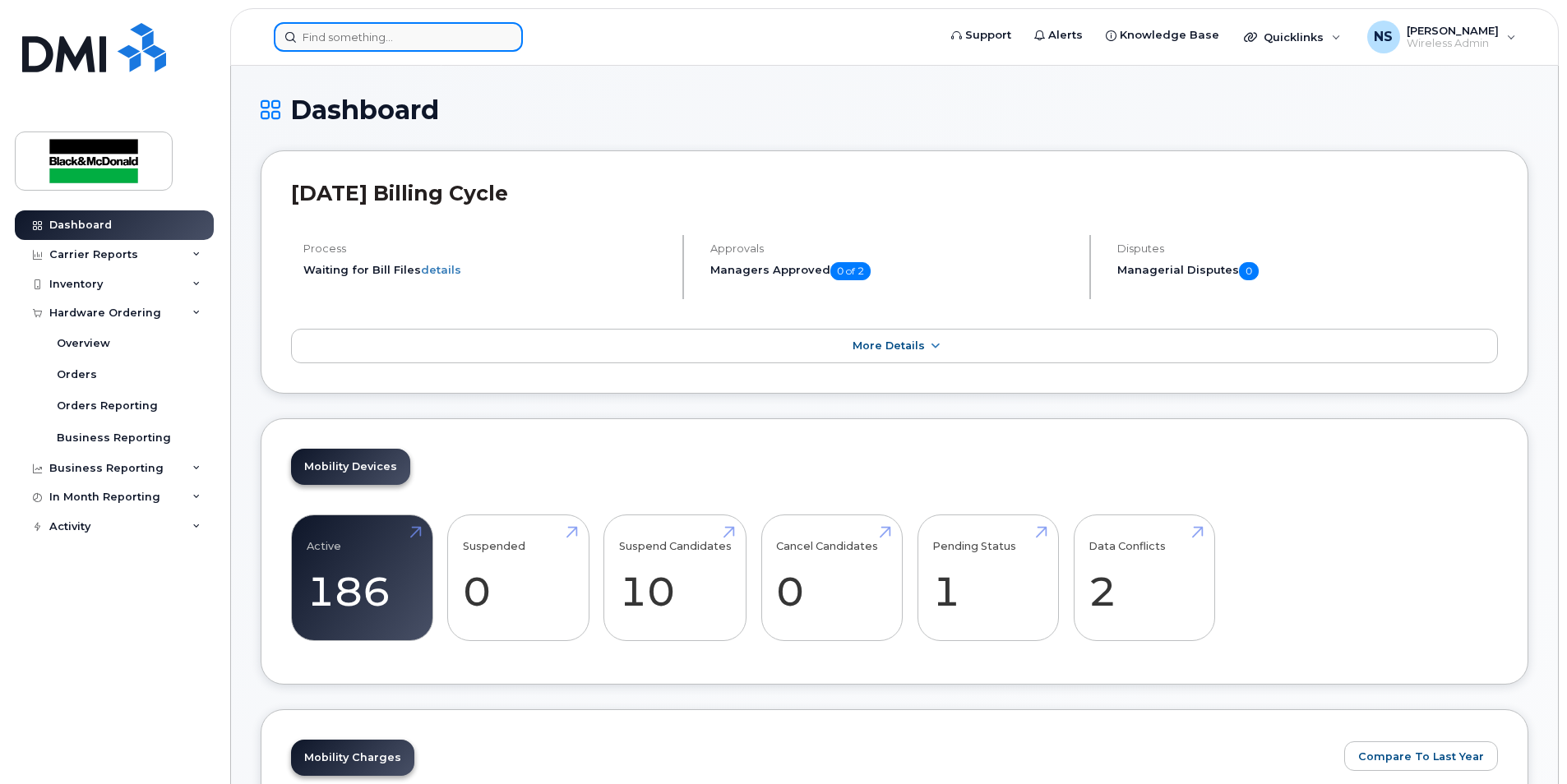
click at [353, 38] on input at bounding box center [399, 37] width 249 height 30
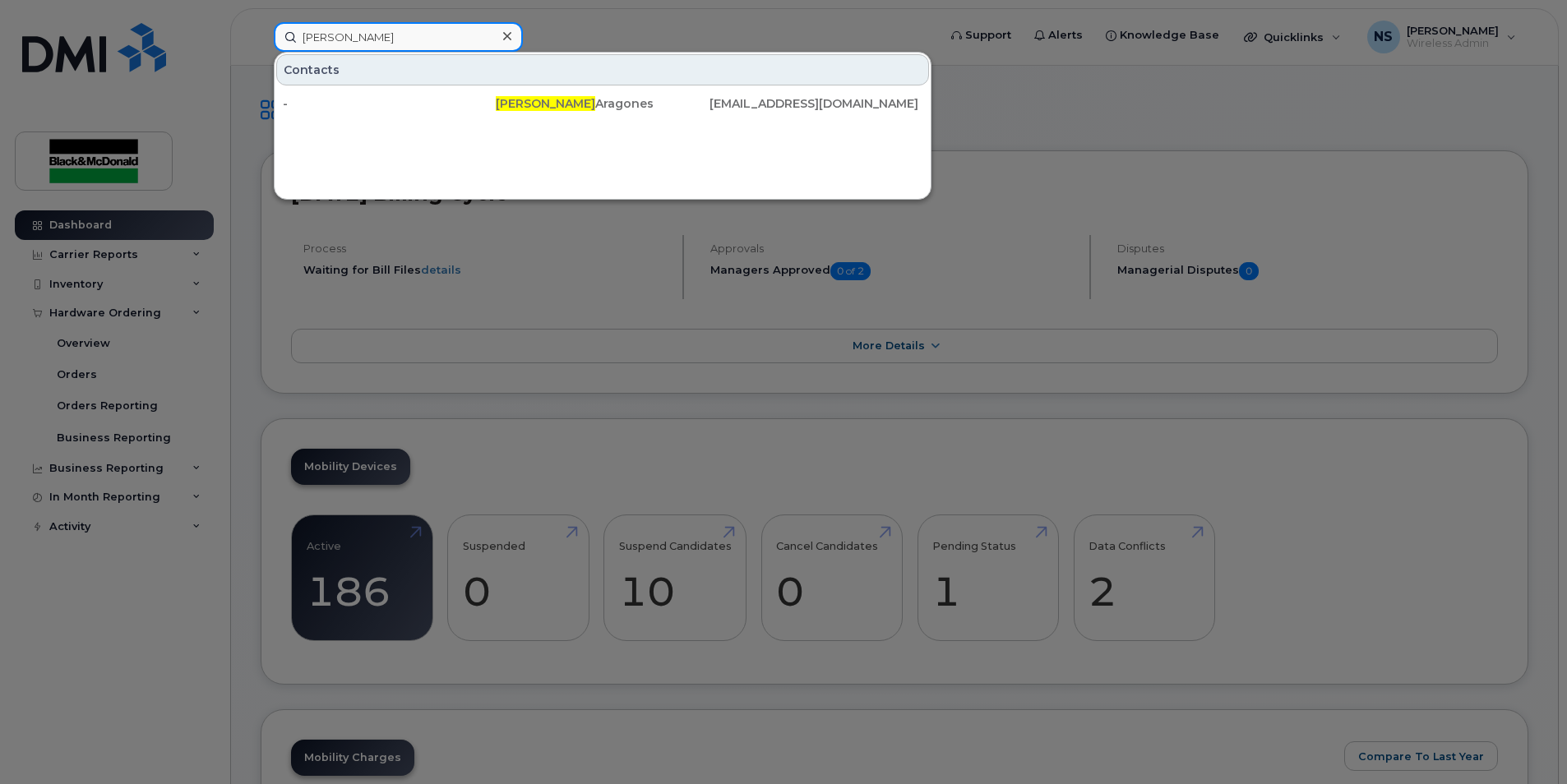
drag, startPoint x: 358, startPoint y: 38, endPoint x: 224, endPoint y: 43, distance: 134.1
click at [260, 40] on div "melissa Contacts - Melissa Aragones maragones@blackandmcdonald.com" at bounding box center [599, 37] width 680 height 30
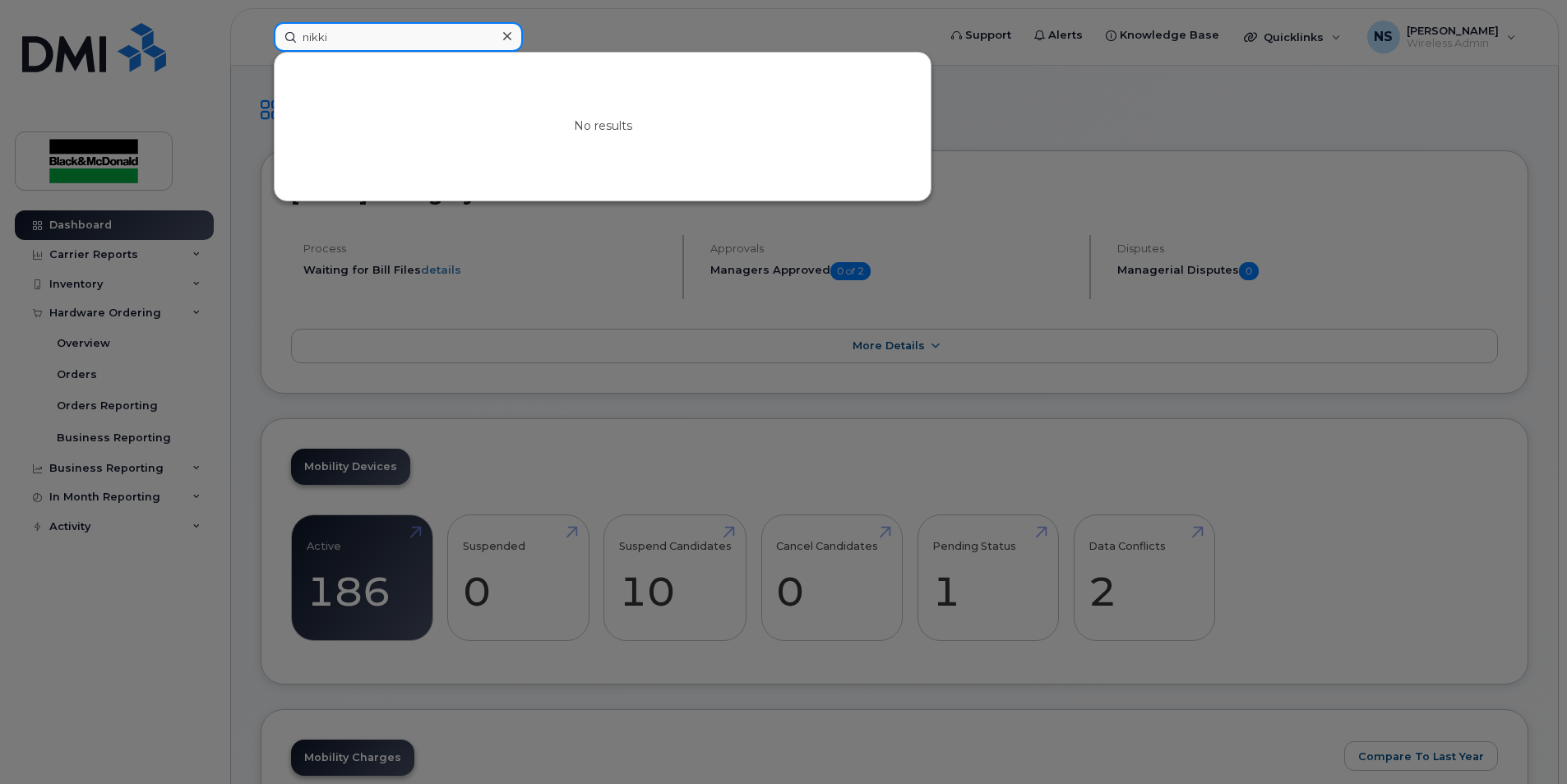
drag, startPoint x: 356, startPoint y: 42, endPoint x: 157, endPoint y: 27, distance: 199.6
click at [260, 27] on div "nikki No results" at bounding box center [599, 37] width 680 height 30
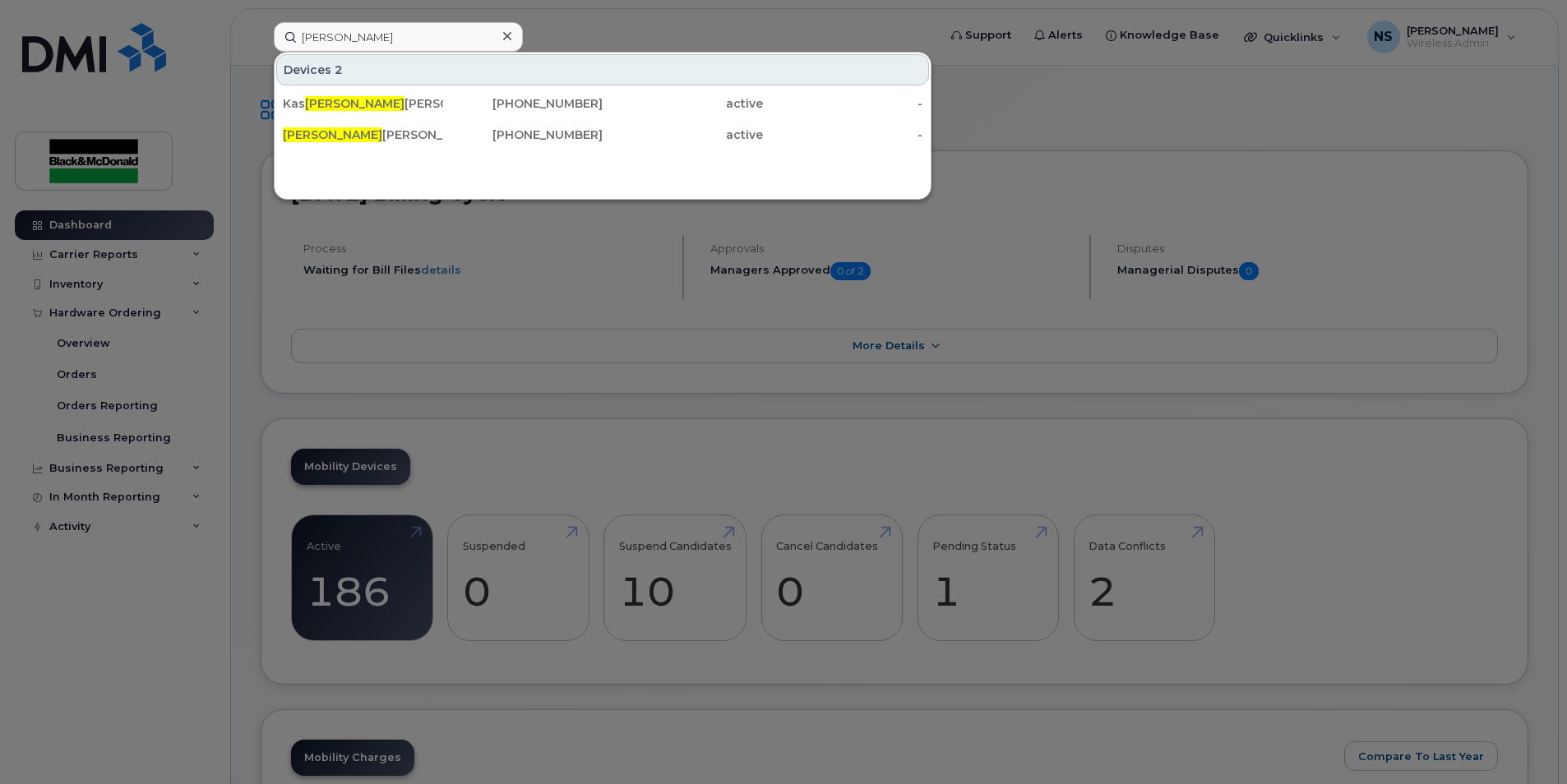
click at [1173, 115] on div at bounding box center [784, 392] width 1567 height 784
drag, startPoint x: 460, startPoint y: 44, endPoint x: 373, endPoint y: 49, distance: 87.1
click at [260, 51] on div "sandra Devices 2 Kas sandra Jones 289-683-1374 active - Sandra Fernandes 905-81…" at bounding box center [599, 37] width 680 height 30
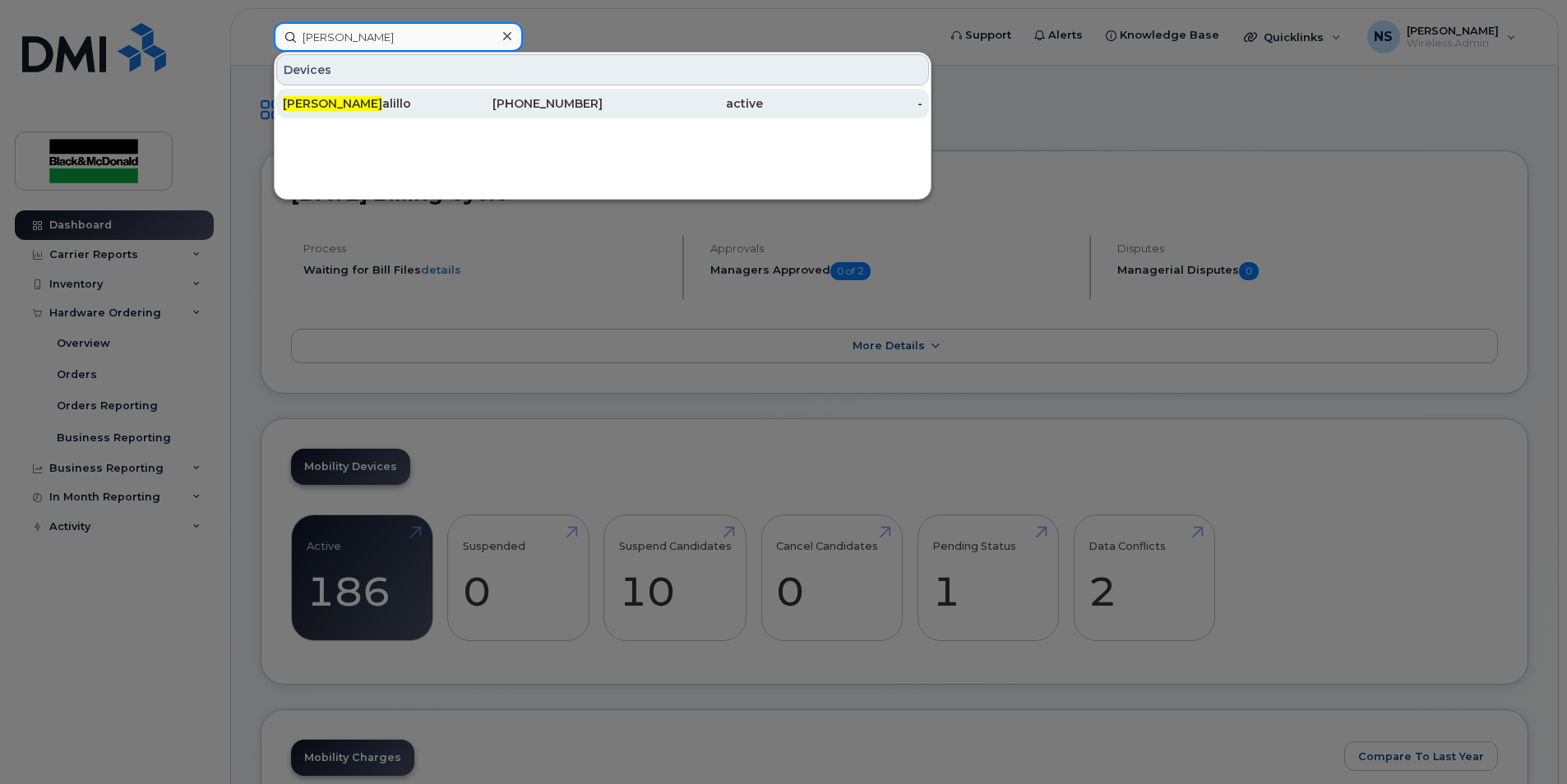
type input "mike col"
click at [378, 100] on div "Mike Col alillo" at bounding box center [363, 103] width 160 height 17
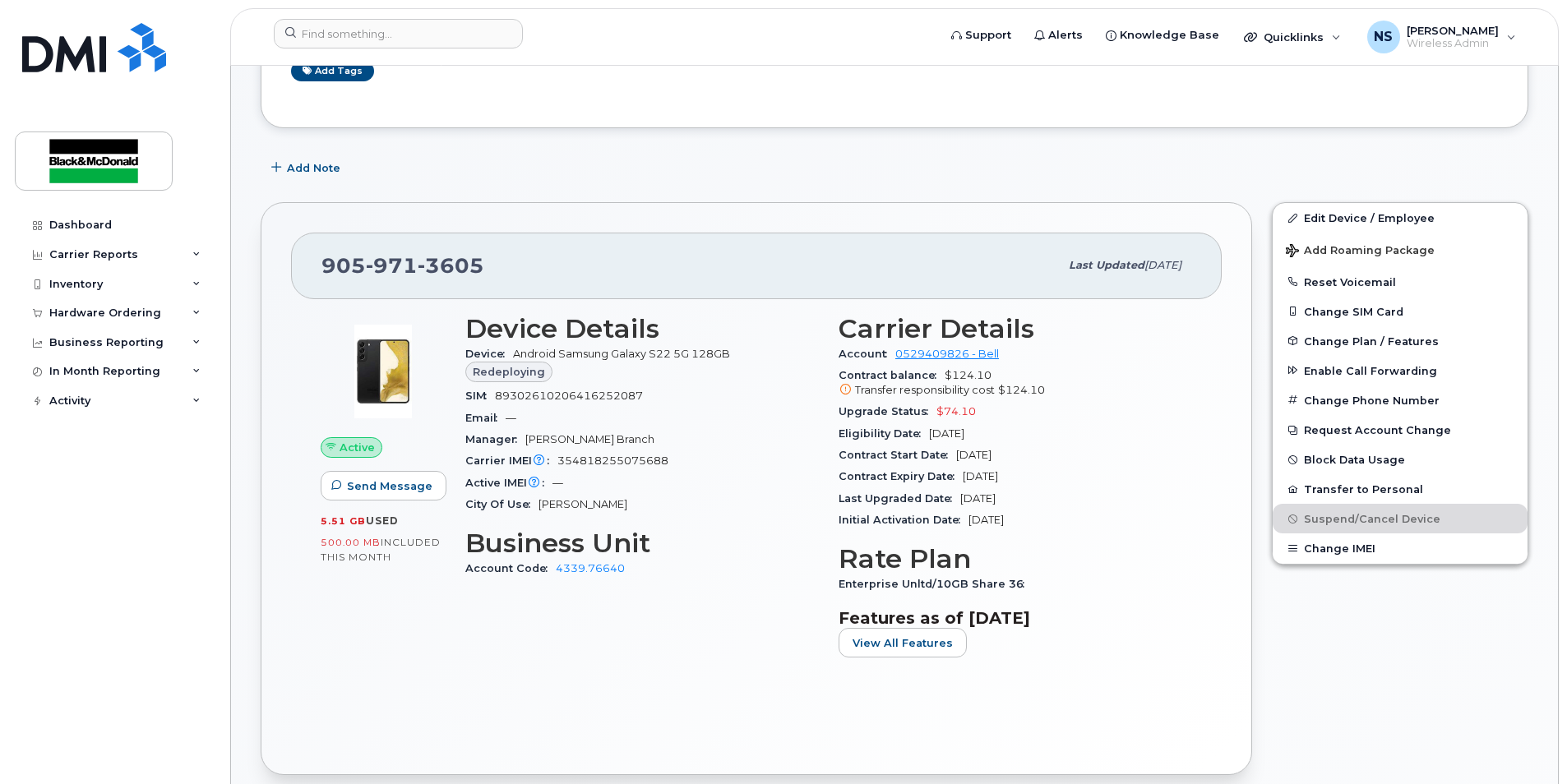
scroll to position [213, 0]
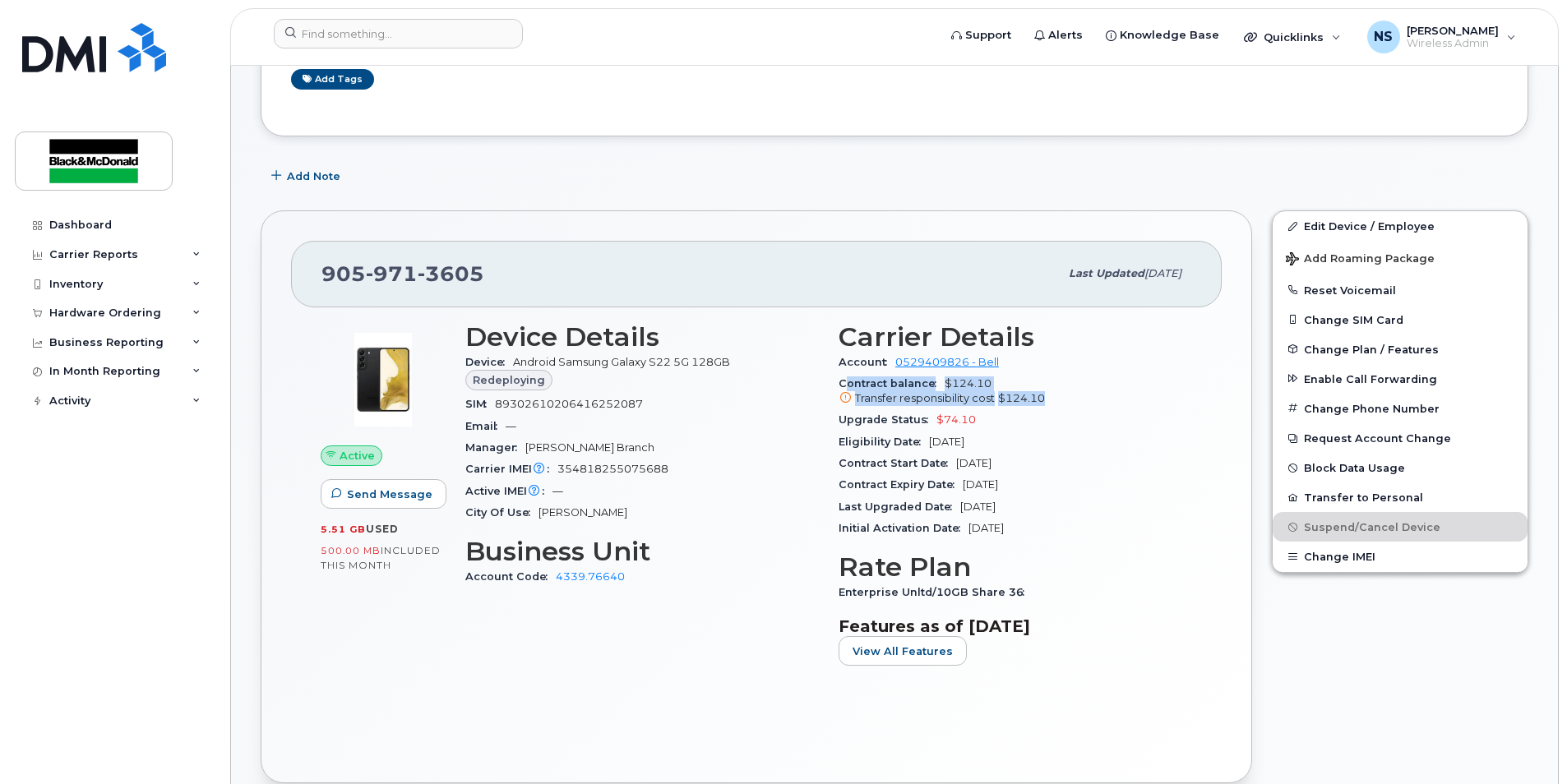
drag, startPoint x: 846, startPoint y: 378, endPoint x: 1062, endPoint y: 401, distance: 217.2
click at [1062, 401] on div "Contract balance $124.10 Transfer responsibility cost $124.10" at bounding box center [1015, 391] width 353 height 37
drag, startPoint x: 1062, startPoint y: 401, endPoint x: 961, endPoint y: 424, distance: 103.6
click at [961, 424] on span "$74.10" at bounding box center [957, 419] width 40 height 12
drag, startPoint x: 1000, startPoint y: 420, endPoint x: 936, endPoint y: 420, distance: 64.0
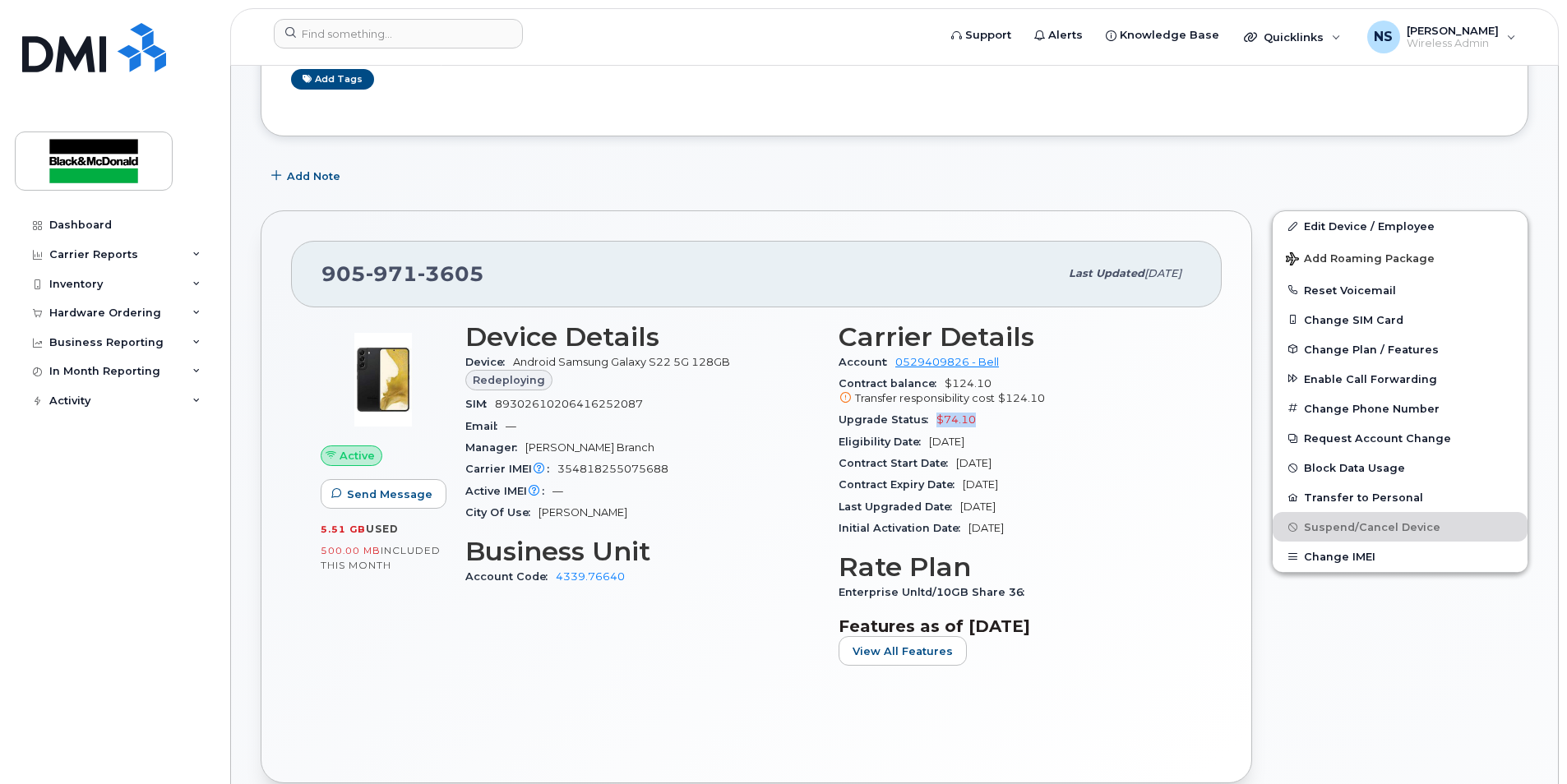
click at [936, 420] on div "Upgrade Status $74.10" at bounding box center [1015, 420] width 353 height 22
drag, startPoint x: 936, startPoint y: 420, endPoint x: 994, endPoint y: 421, distance: 58.0
click at [994, 421] on div "Upgrade Status $74.10" at bounding box center [1015, 420] width 353 height 22
drag, startPoint x: 948, startPoint y: 383, endPoint x: 1050, endPoint y: 393, distance: 102.5
click at [1050, 393] on span "$124.10 Transfer responsibility cost $124.10" at bounding box center [1015, 392] width 353 height 30
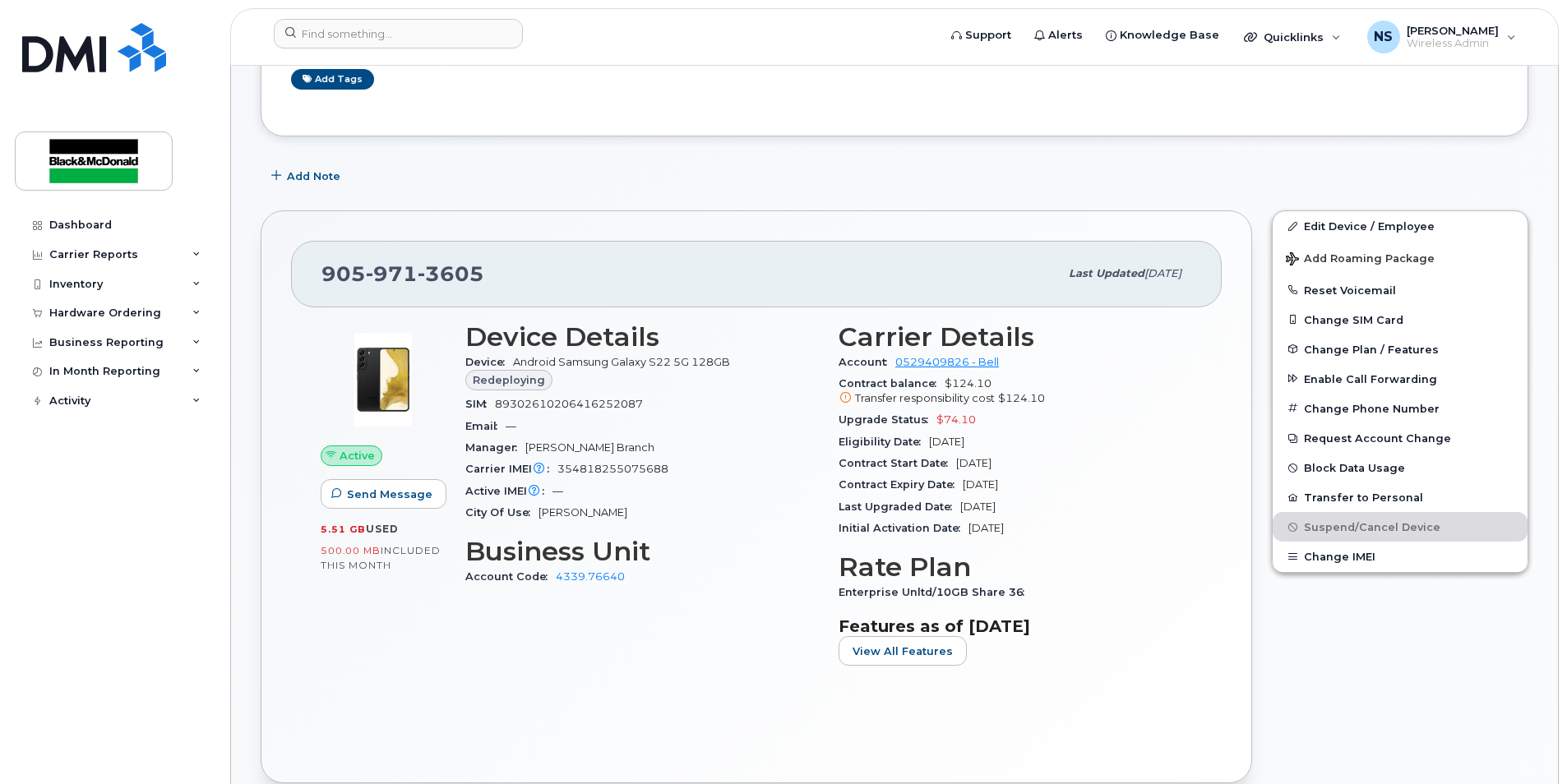
drag, startPoint x: 1050, startPoint y: 393, endPoint x: 1036, endPoint y: 442, distance: 51.0
click at [1036, 442] on div "Eligibility Date Sep 30, 2025" at bounding box center [1015, 442] width 353 height 22
drag, startPoint x: 959, startPoint y: 509, endPoint x: 1034, endPoint y: 504, distance: 75.2
click at [1034, 504] on div "Last Upgraded Date Sep 30, 2022" at bounding box center [1015, 507] width 353 height 22
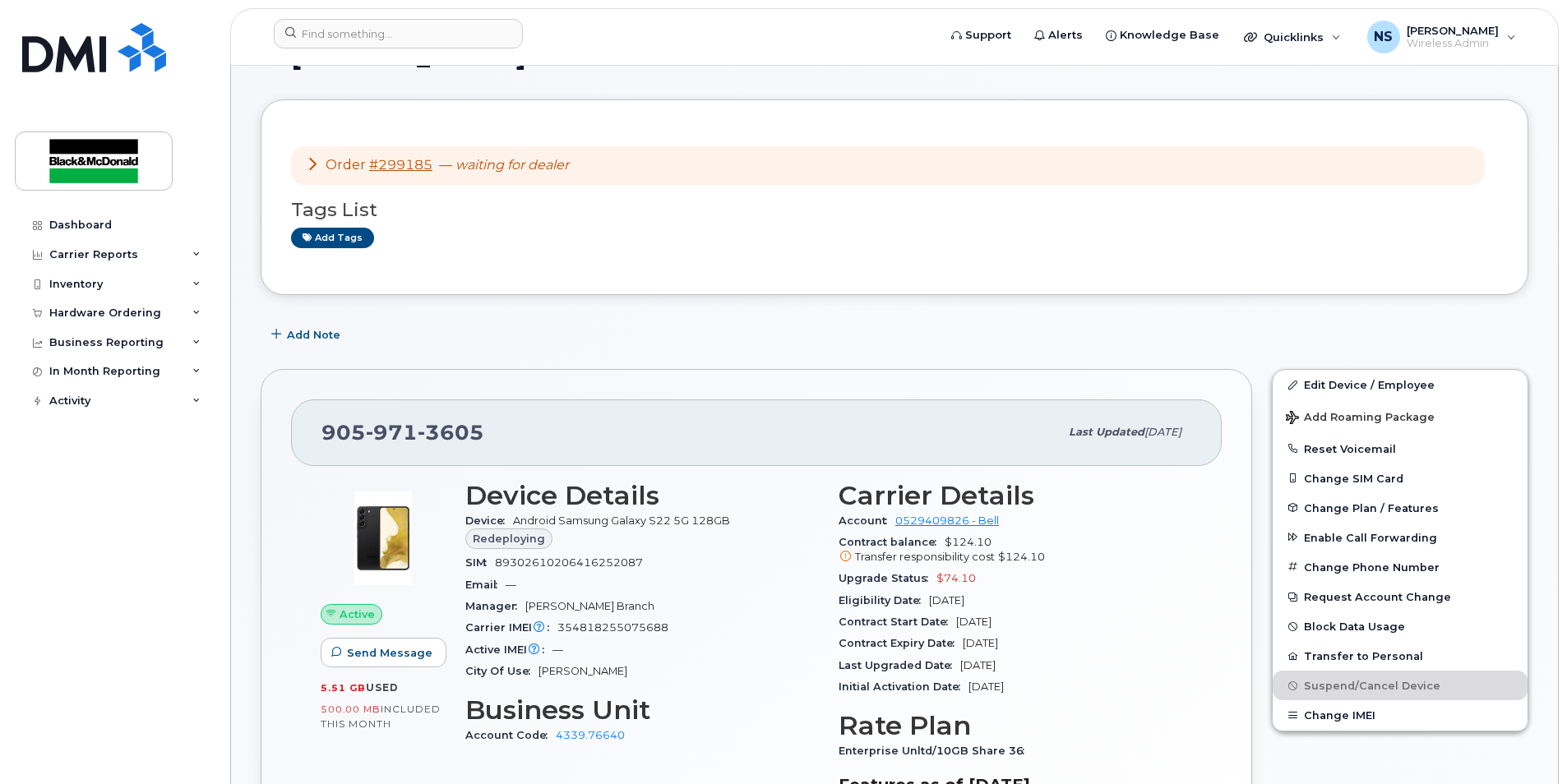
scroll to position [0, 0]
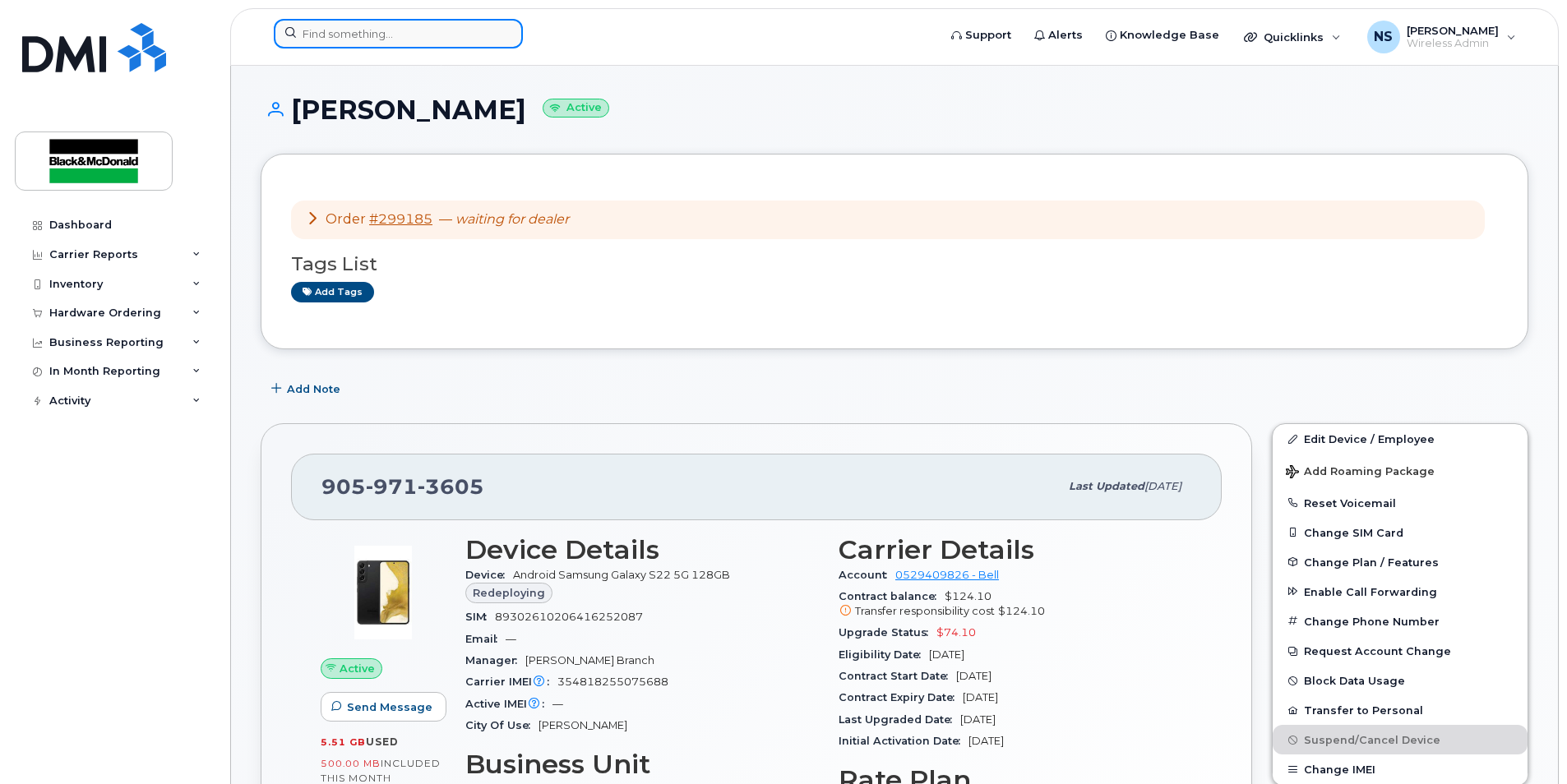
click at [327, 35] on input at bounding box center [399, 34] width 249 height 30
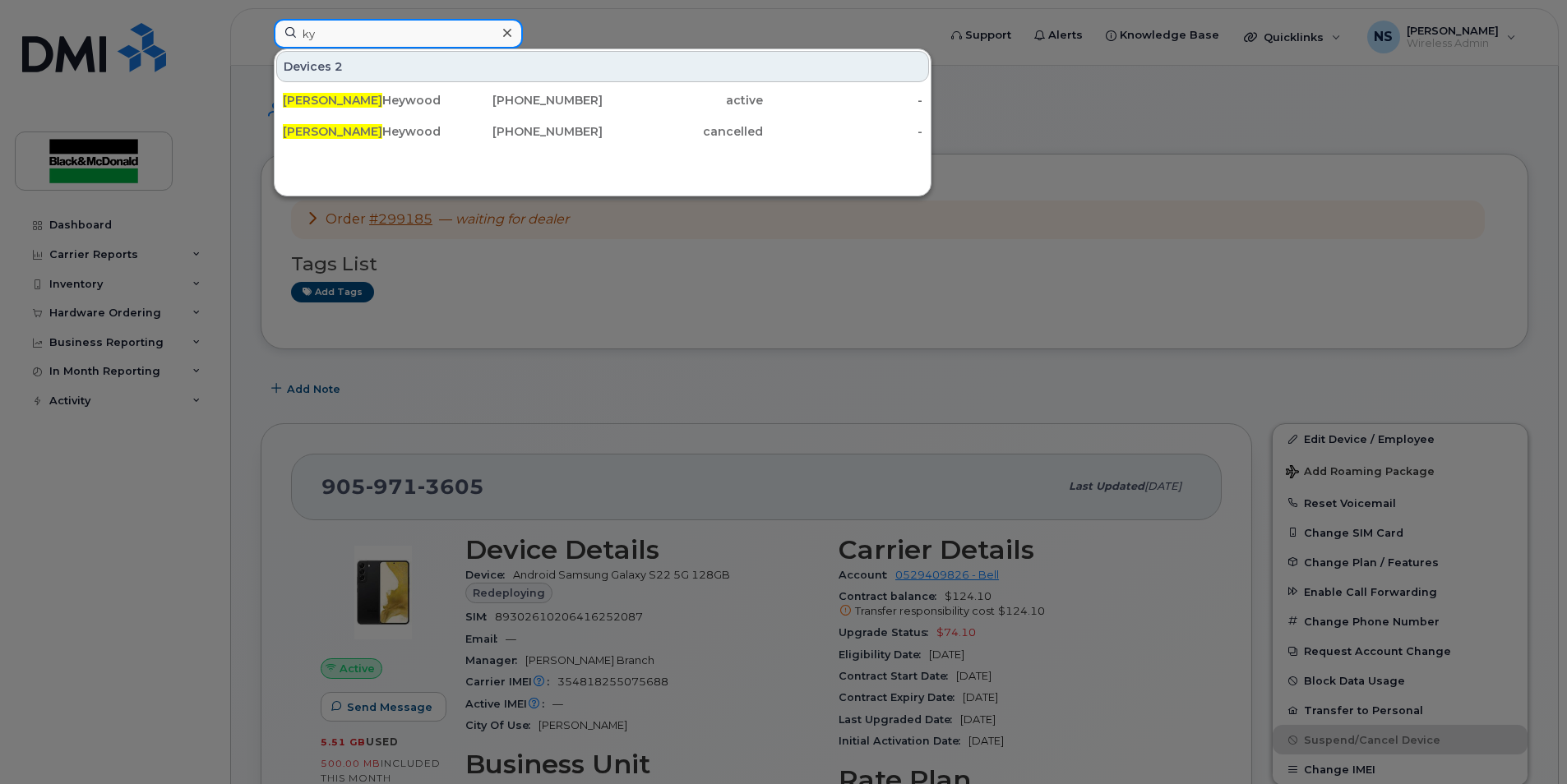
type input "k"
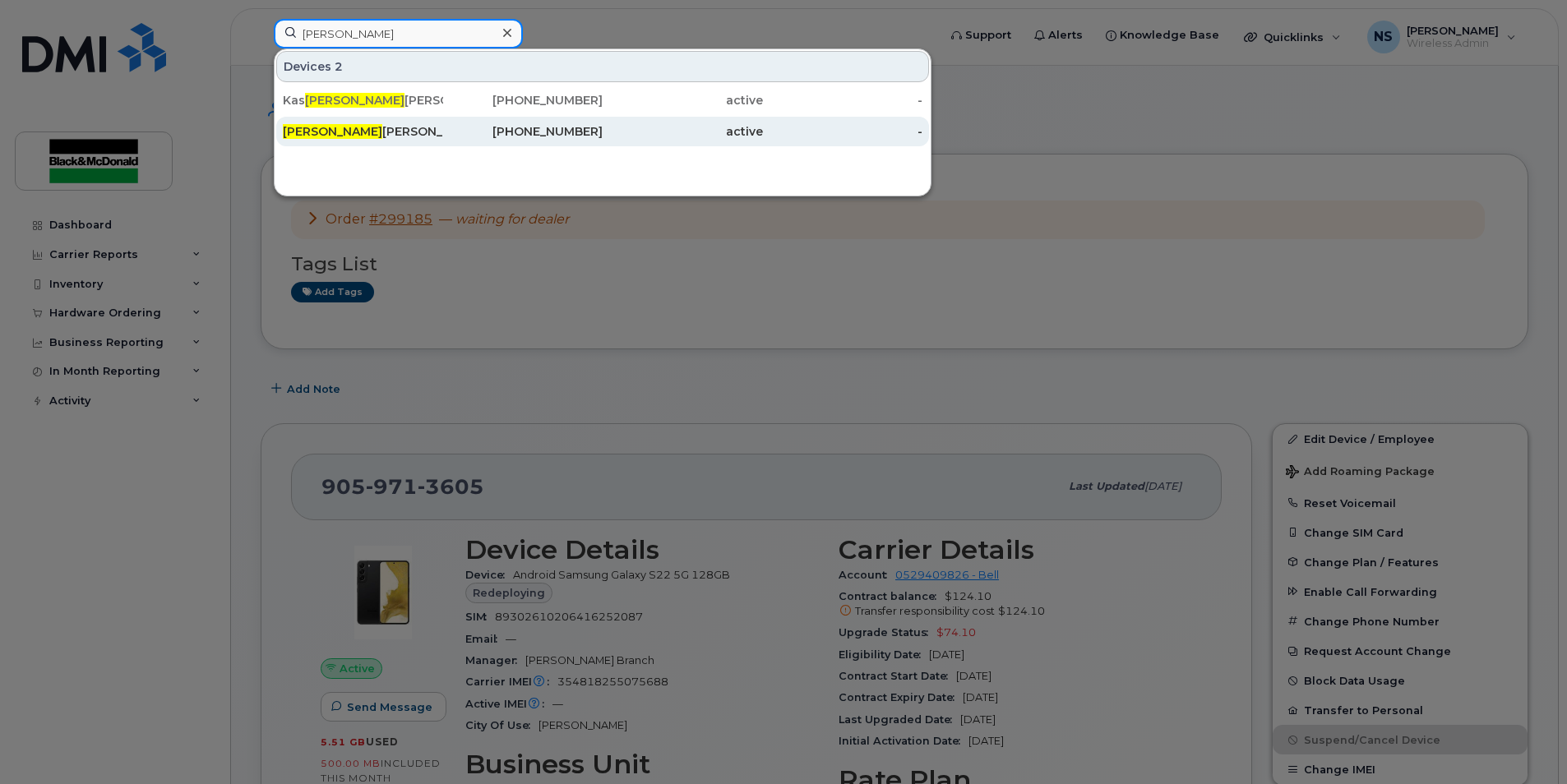
type input "sandra"
click at [485, 138] on div "905-818-7438" at bounding box center [523, 131] width 160 height 17
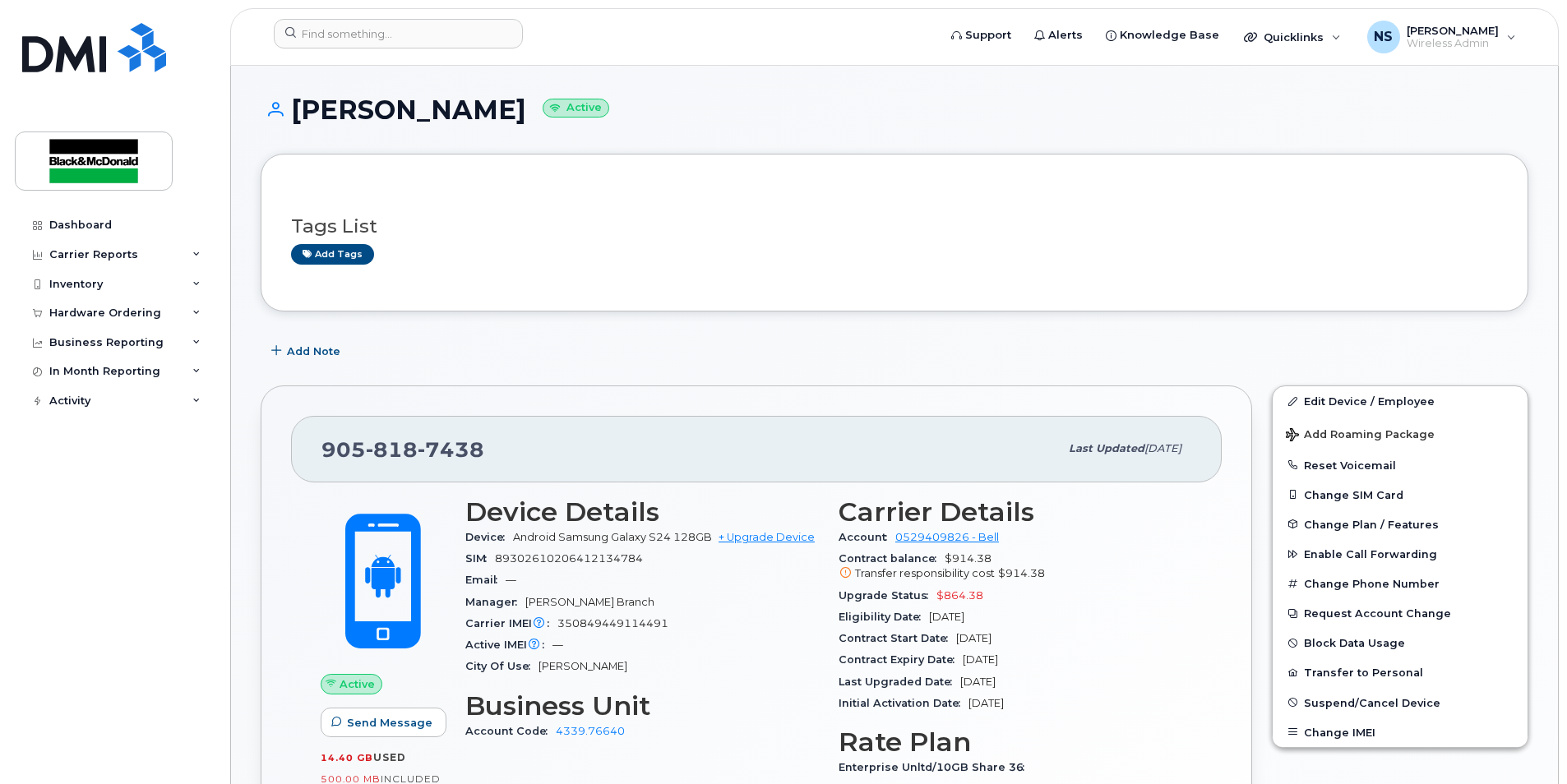
scroll to position [82, 0]
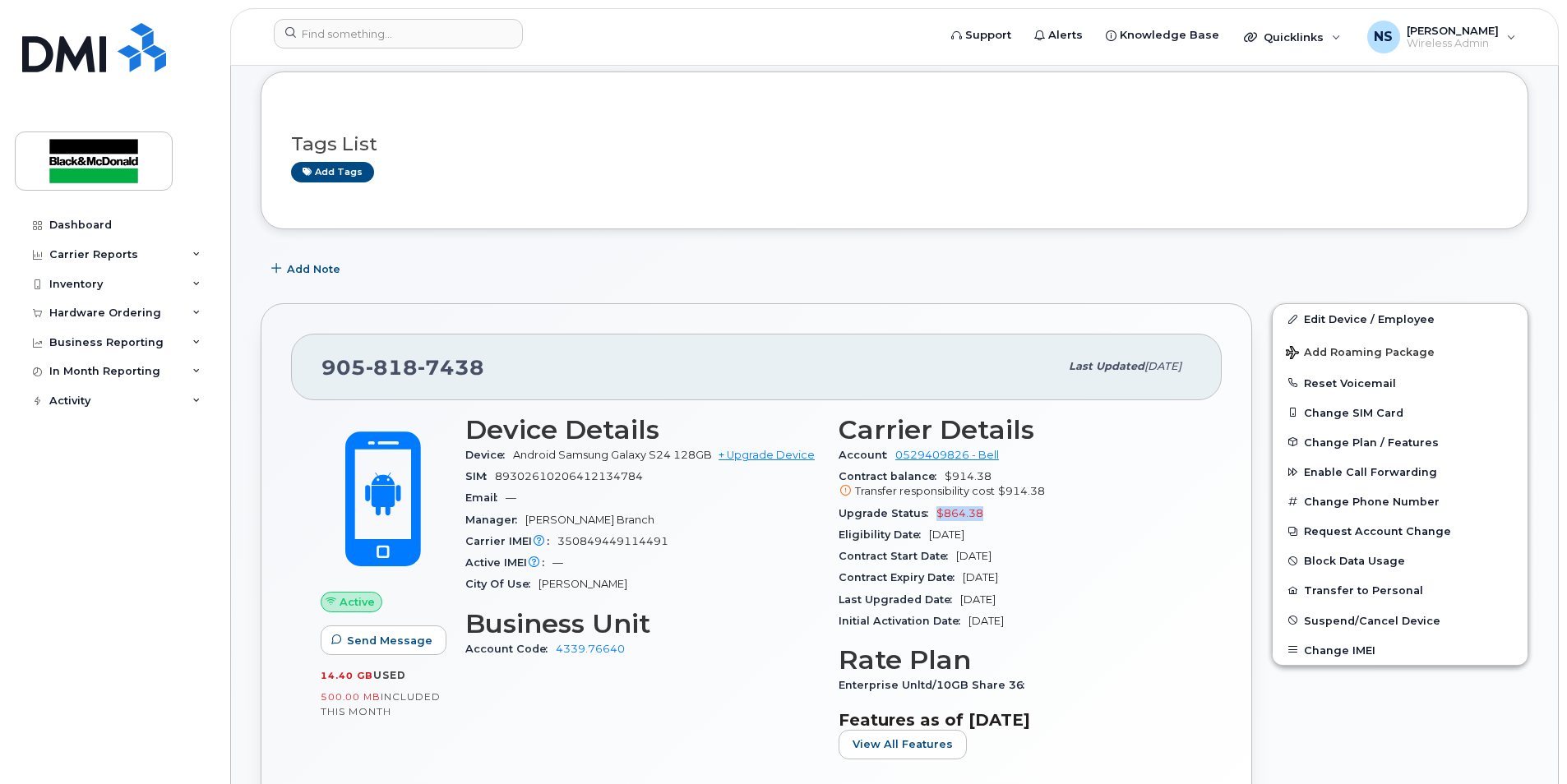
drag, startPoint x: 986, startPoint y: 510, endPoint x: 932, endPoint y: 514, distance: 54.1
click at [932, 514] on div "Upgrade Status $864.38" at bounding box center [1015, 514] width 353 height 22
drag, startPoint x: 932, startPoint y: 514, endPoint x: 1065, endPoint y: 524, distance: 133.4
click at [1065, 524] on div "Eligibility Date [DATE]" at bounding box center [1015, 535] width 353 height 22
click at [373, 40] on input at bounding box center [399, 34] width 249 height 30
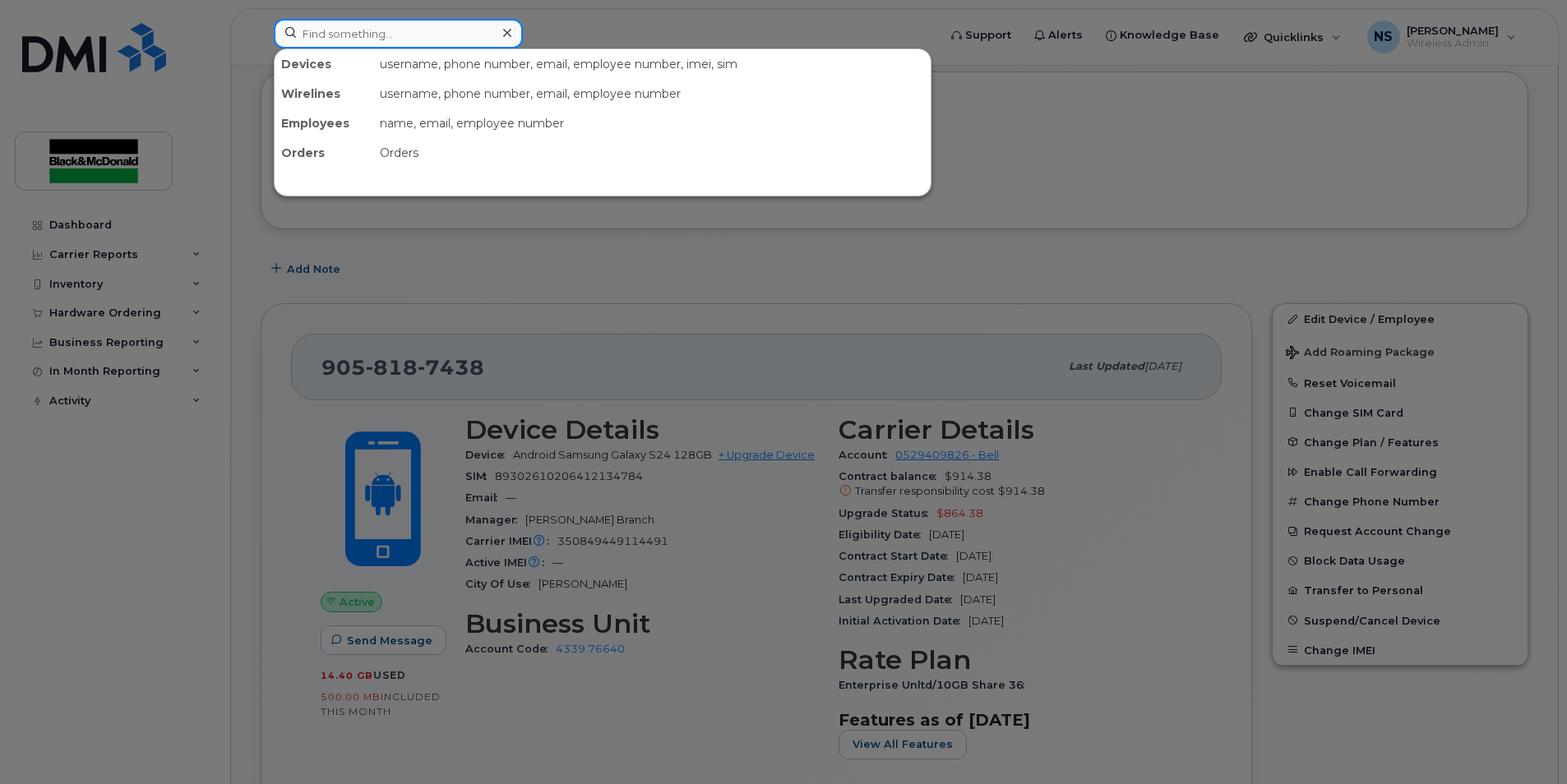
type input "l"
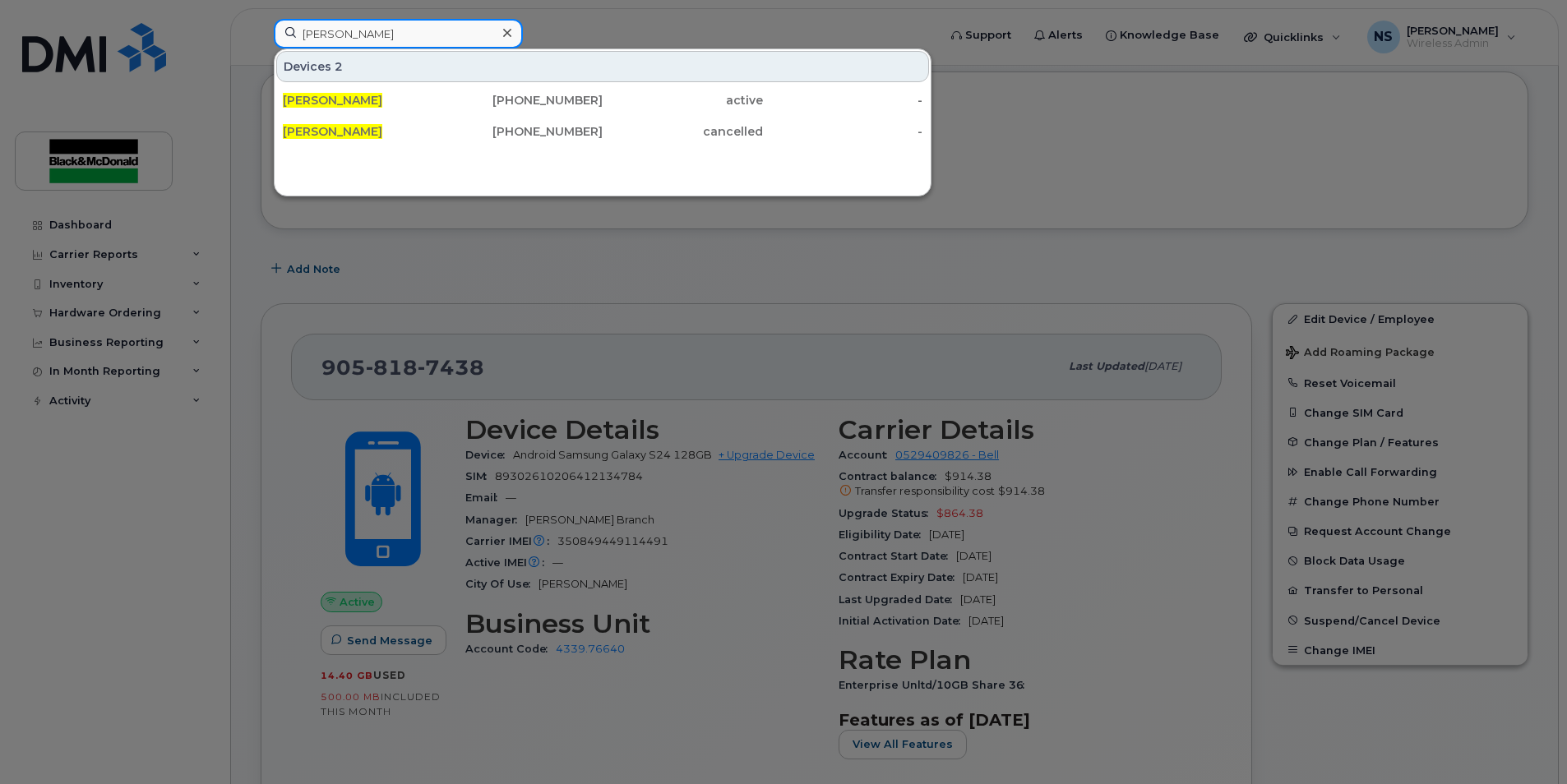
drag, startPoint x: 438, startPoint y: 39, endPoint x: 265, endPoint y: 53, distance: 173.6
click at [270, 51] on div "[PERSON_NAME] Devices 2 [PERSON_NAME] [PHONE_NUMBER] active - [PERSON_NAME] [PH…" at bounding box center [599, 37] width 680 height 37
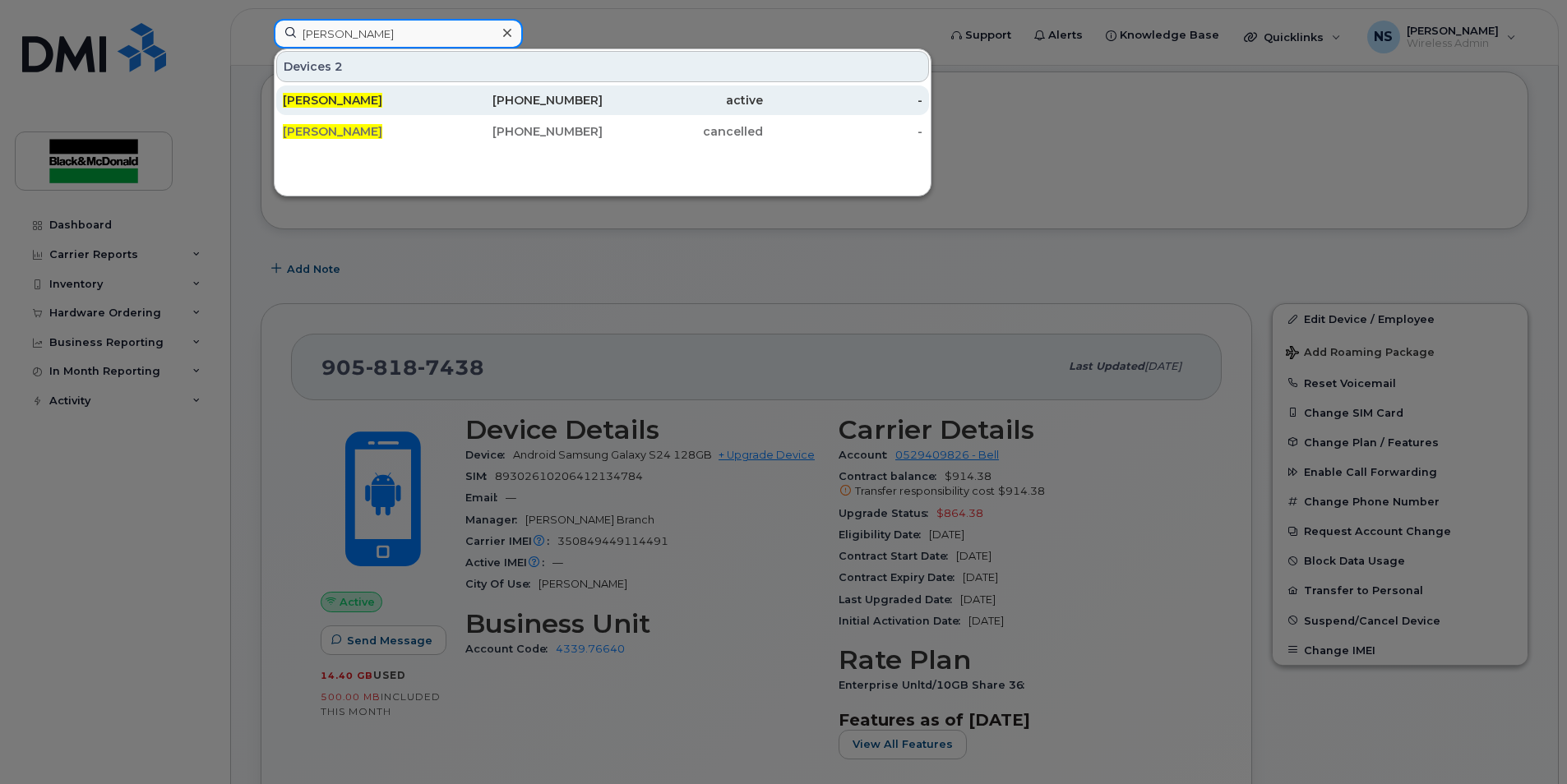
type input "[PERSON_NAME]"
click at [341, 104] on span "[PERSON_NAME]" at bounding box center [332, 100] width 100 height 15
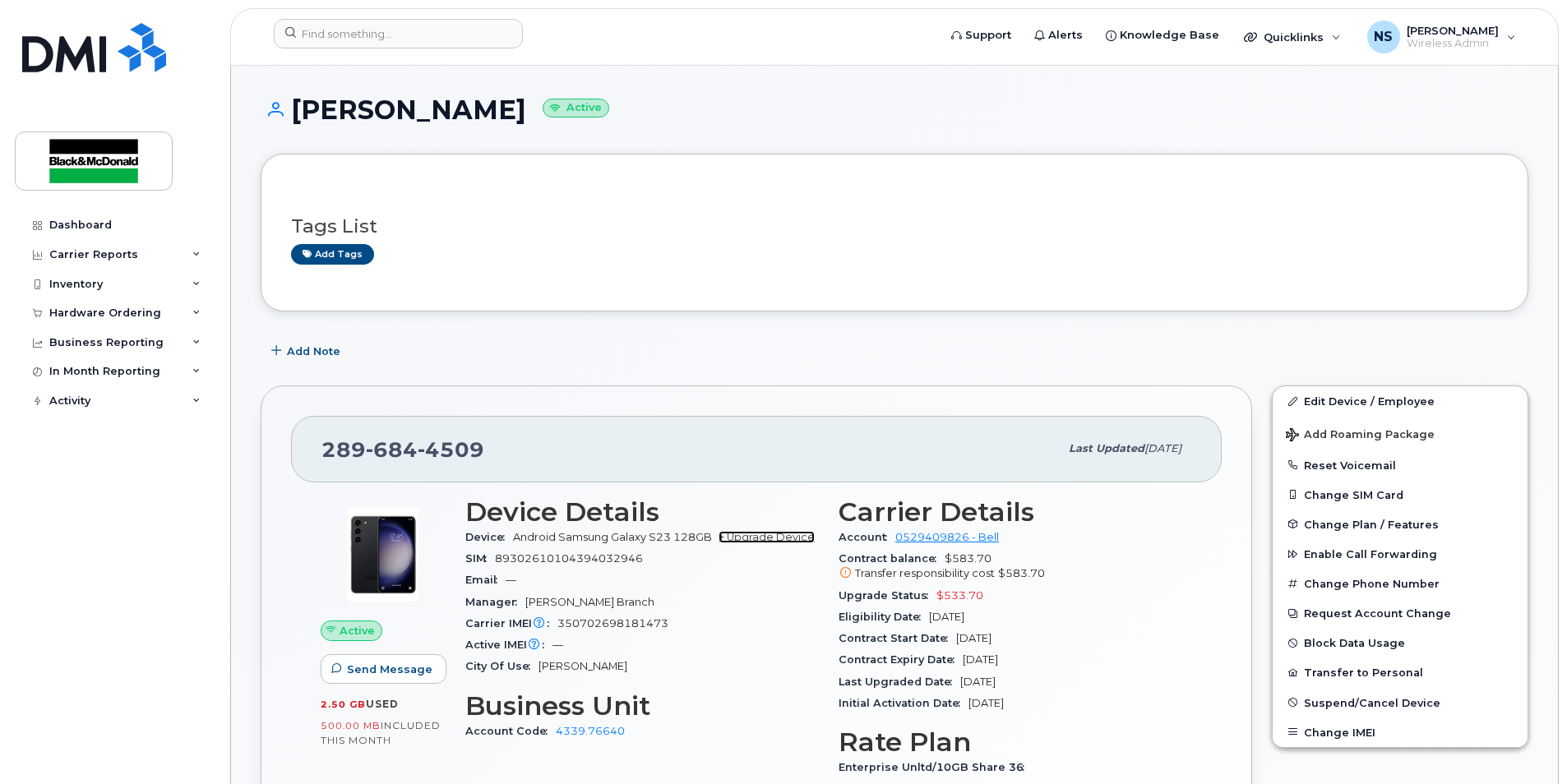
click at [757, 542] on link "+ Upgrade Device" at bounding box center [766, 537] width 96 height 12
drag, startPoint x: 991, startPoint y: 592, endPoint x: 944, endPoint y: 587, distance: 47.3
click at [944, 587] on div "Upgrade Status $533.70" at bounding box center [1015, 596] width 353 height 22
drag, startPoint x: 944, startPoint y: 587, endPoint x: 1008, endPoint y: 611, distance: 68.4
click at [1008, 611] on div "Eligibility Date [DATE]" at bounding box center [1015, 617] width 353 height 22
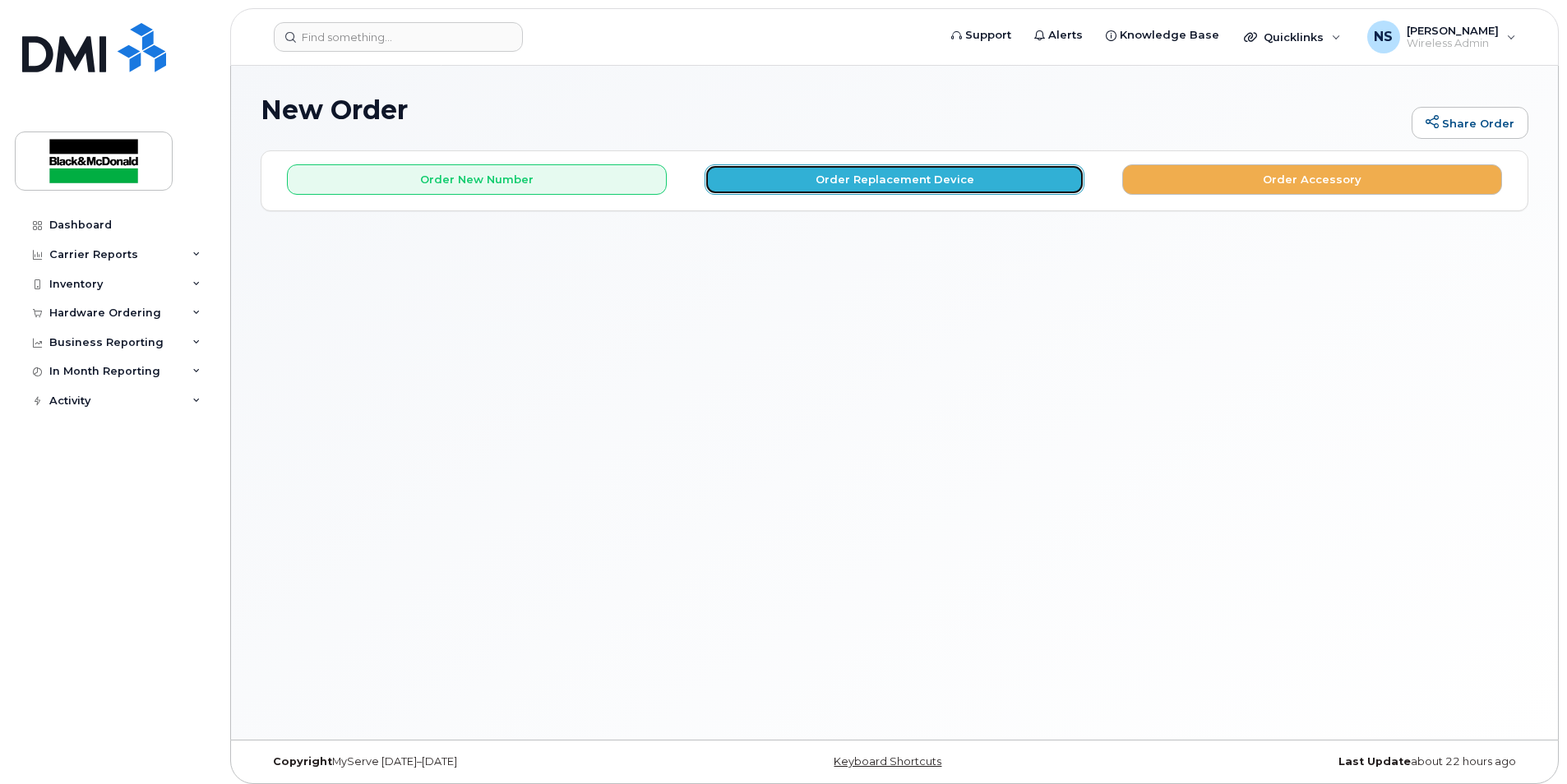
click at [795, 179] on button "Order Replacement Device" at bounding box center [894, 179] width 380 height 31
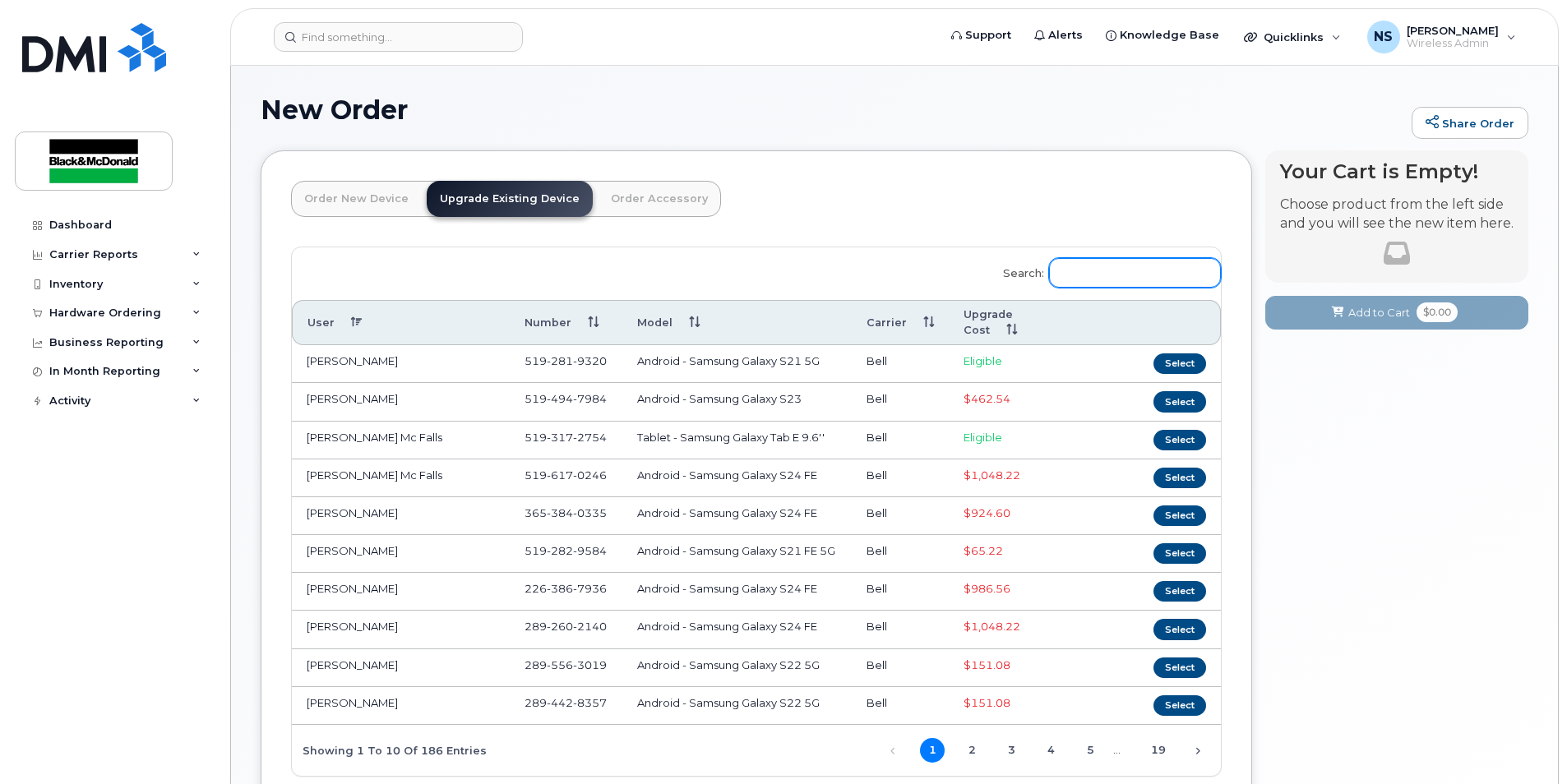
click at [1107, 273] on input "Search:" at bounding box center [1136, 273] width 172 height 30
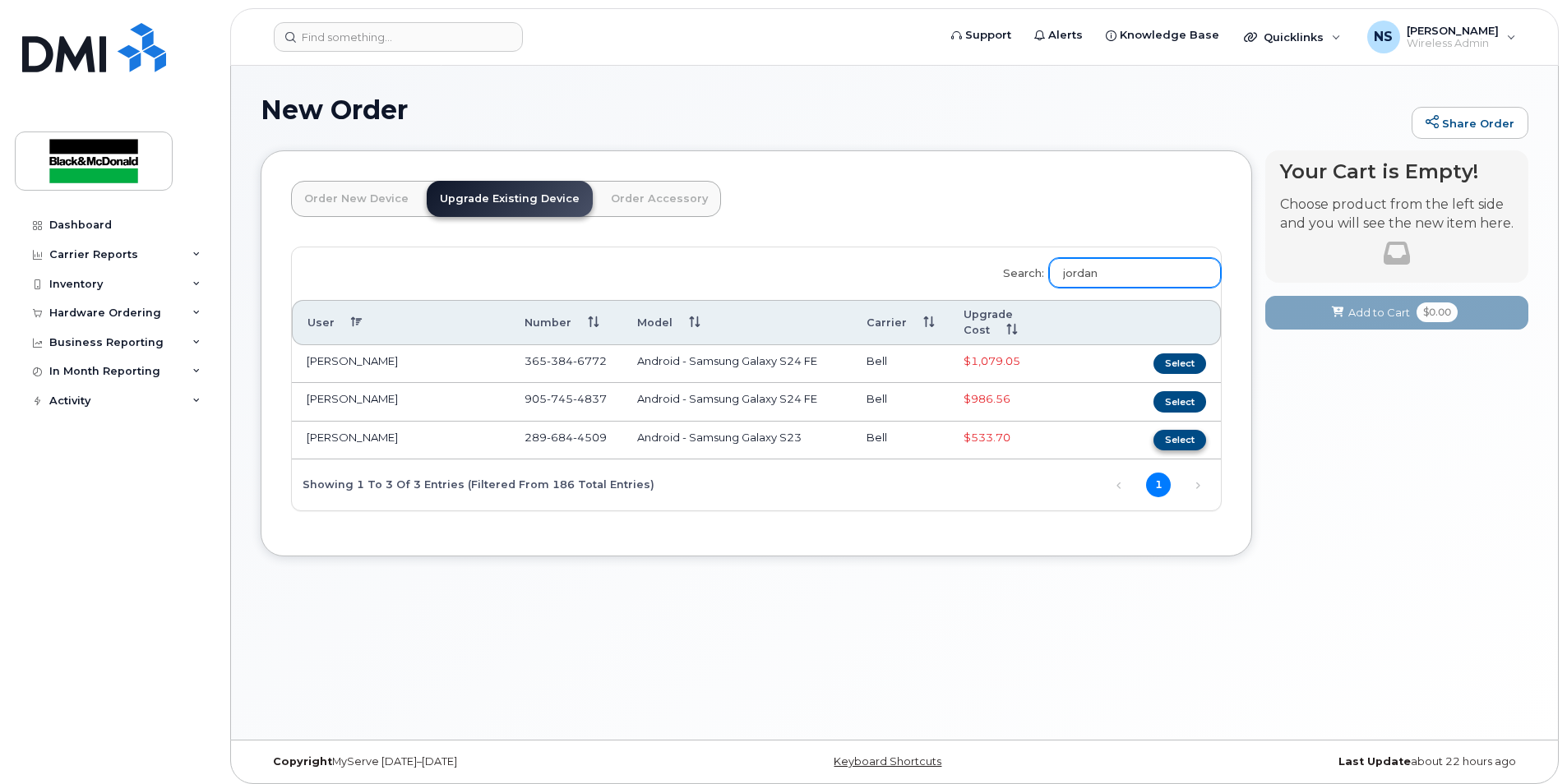
type input "jordan"
click at [1175, 436] on button "Select" at bounding box center [1179, 440] width 52 height 21
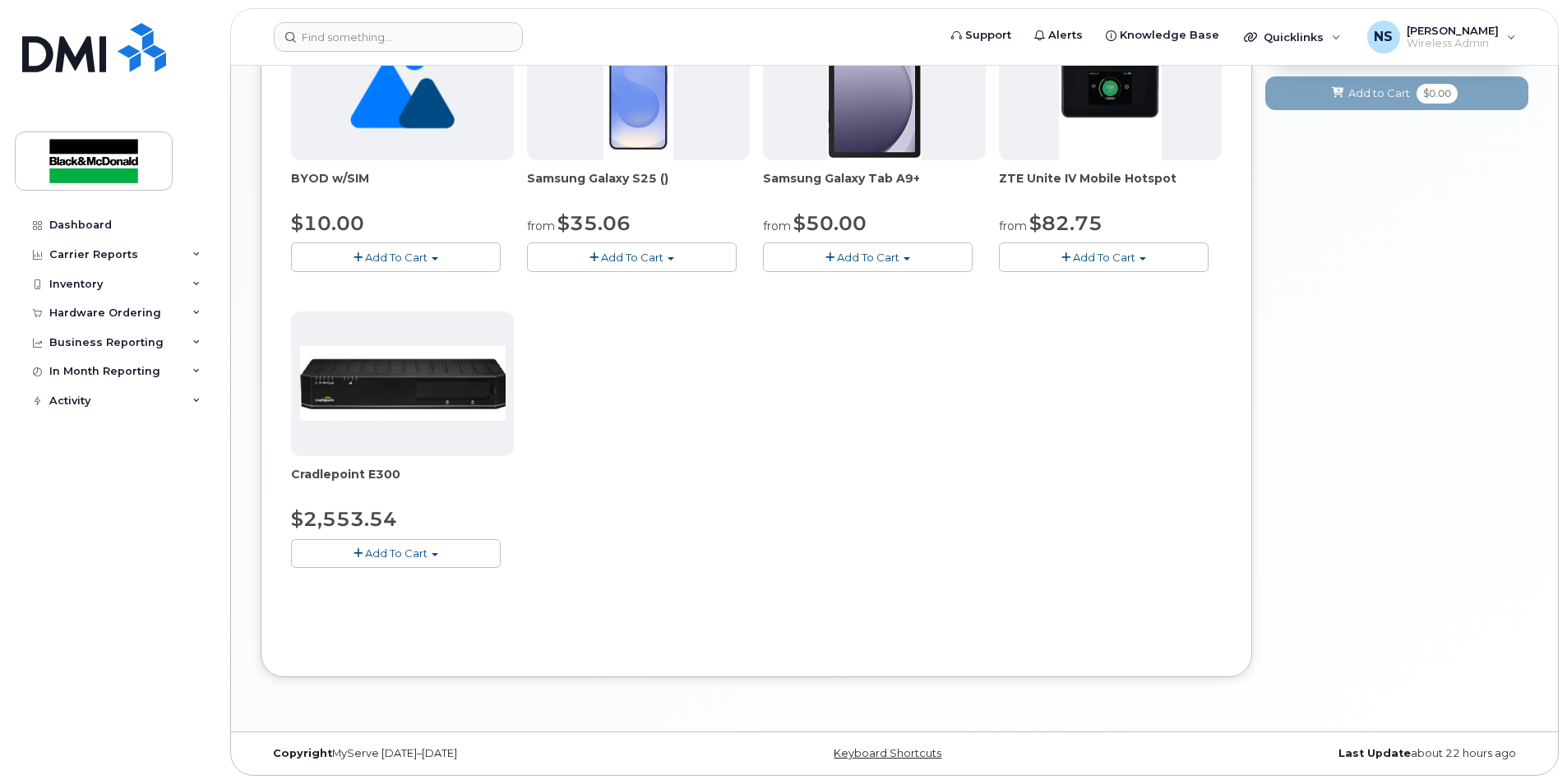
click at [649, 597] on div "Use Inventory No No Yes Device Make All Android Cell Phone HUB Modem Unknown Al…" at bounding box center [756, 146] width 931 height 1001
